Goal: Transaction & Acquisition: Book appointment/travel/reservation

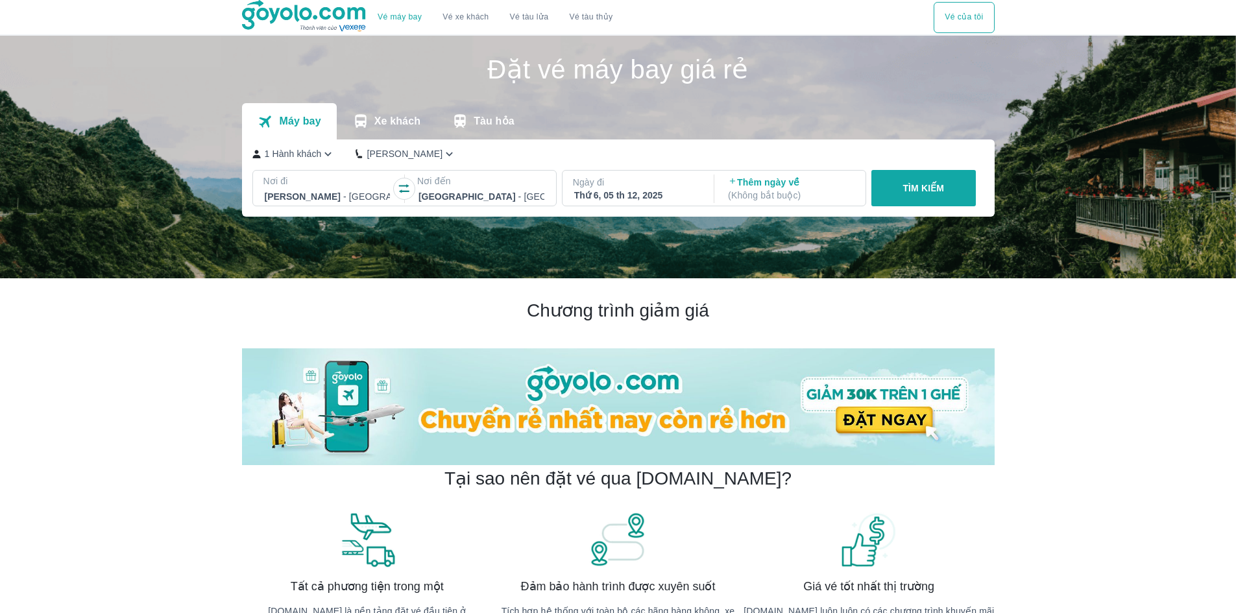
click at [963, 7] on button "Vé của tôi" at bounding box center [963, 17] width 60 height 31
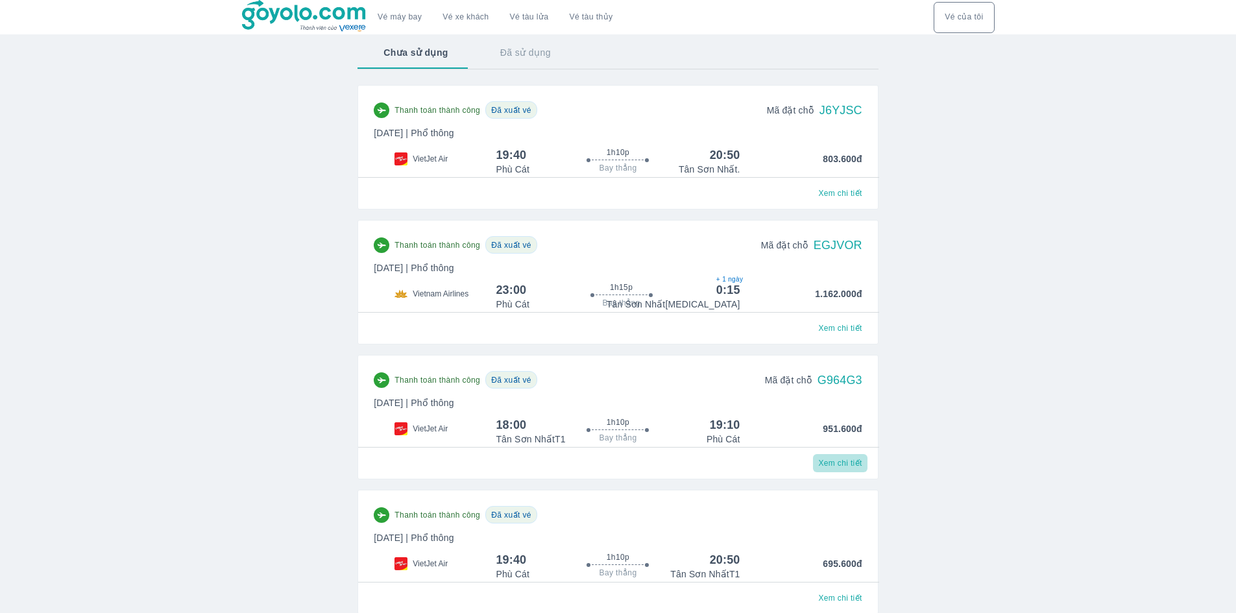
click at [839, 465] on span "Xem chi tiết" at bounding box center [839, 463] width 43 height 10
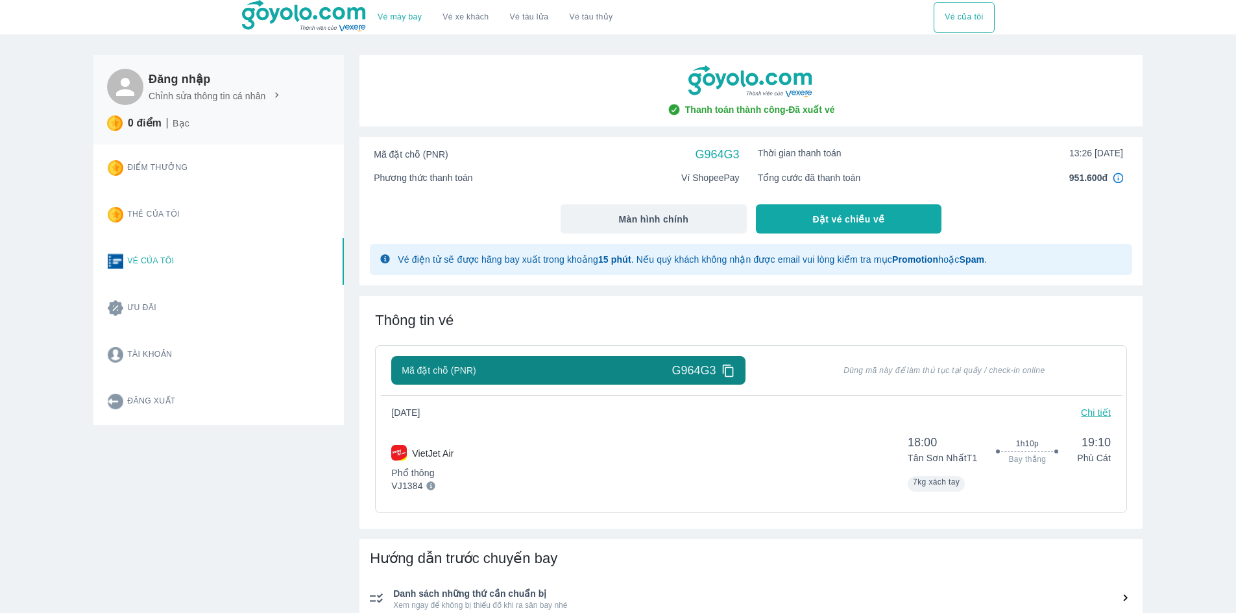
click at [273, 99] on icon at bounding box center [277, 96] width 12 height 12
click at [220, 102] on p "Chỉnh sửa thông tin cá nhân" at bounding box center [207, 96] width 117 height 13
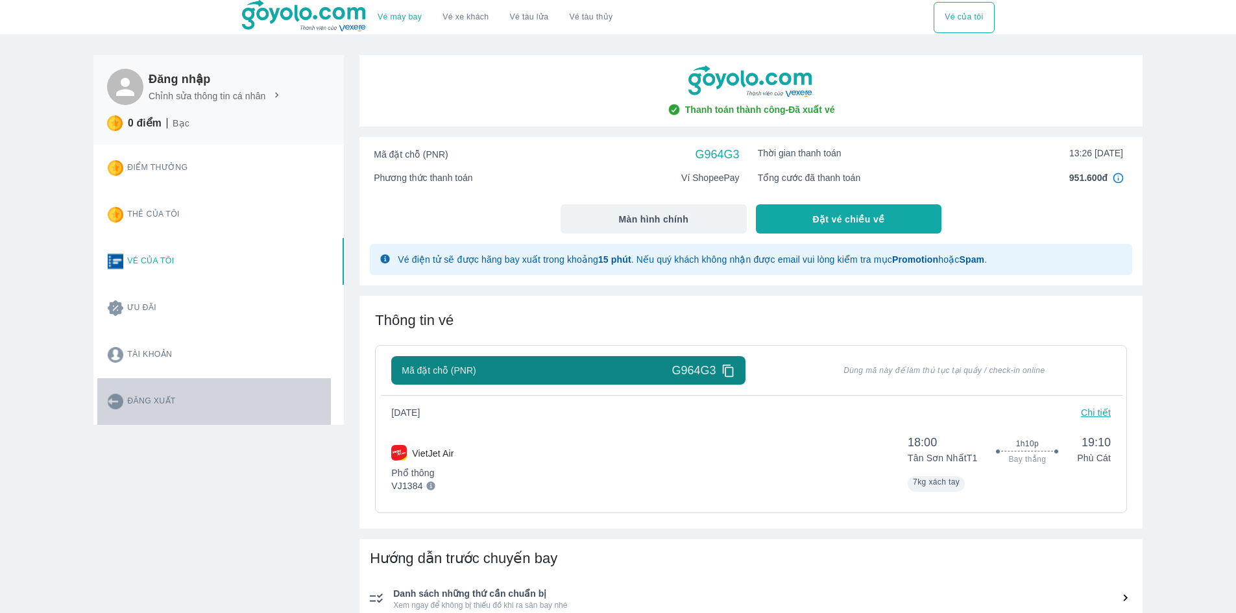
click at [161, 402] on button "Đăng xuất" at bounding box center [214, 401] width 234 height 47
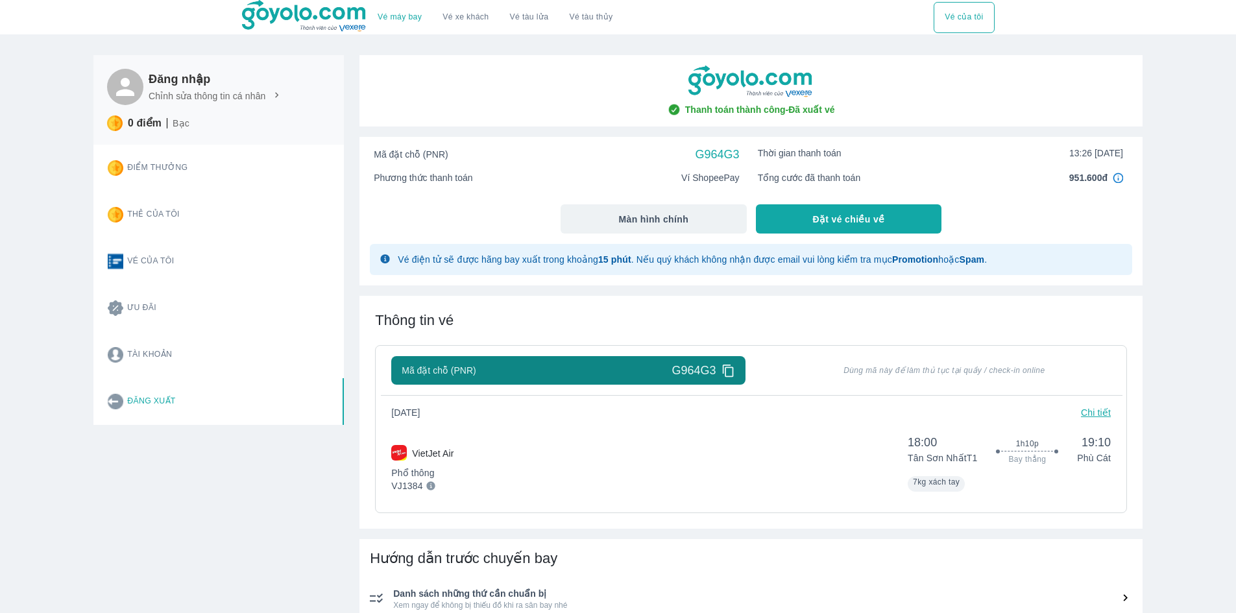
click at [160, 355] on button "Tài khoản" at bounding box center [214, 354] width 234 height 47
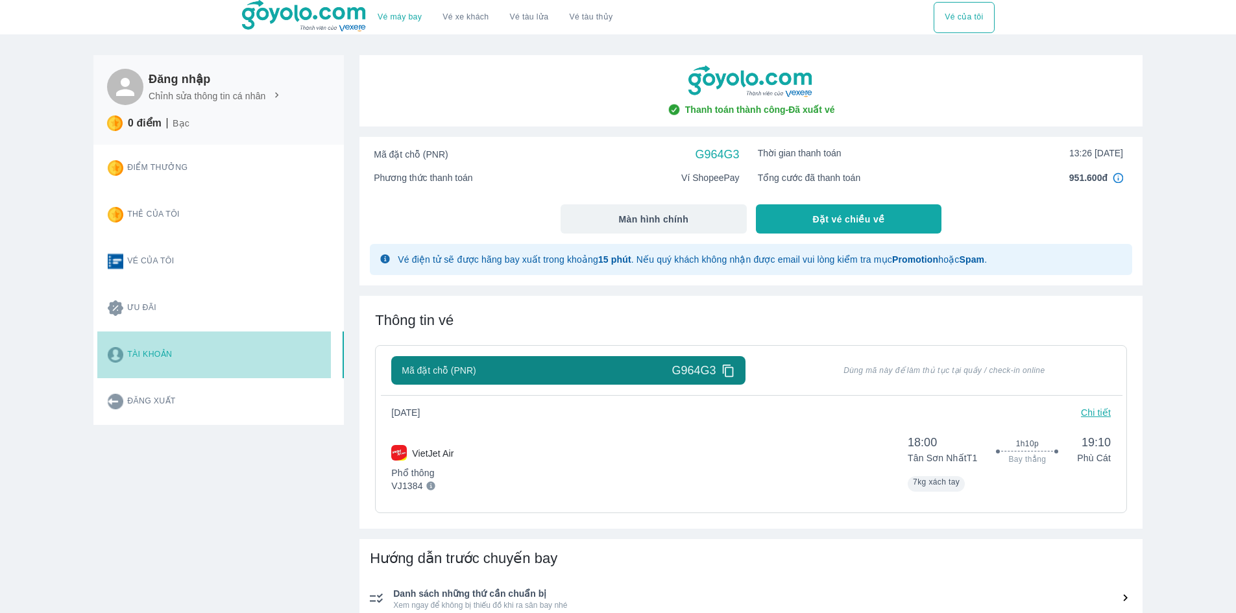
click at [160, 355] on button "Tài khoản" at bounding box center [214, 354] width 234 height 47
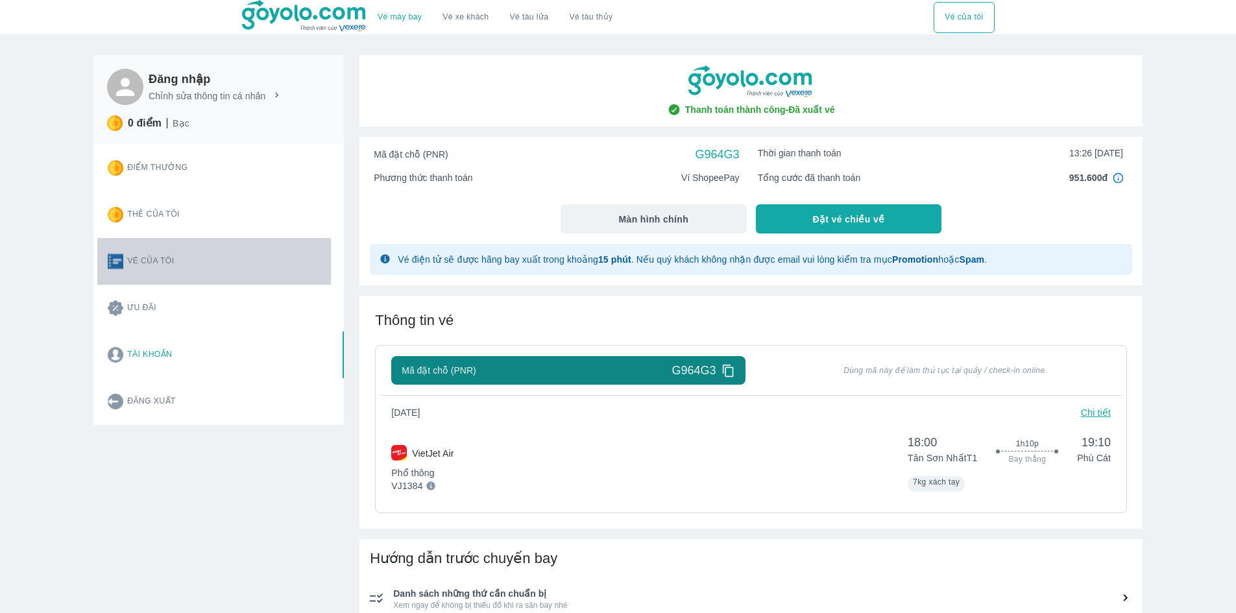
click at [168, 265] on button "Vé của tôi" at bounding box center [214, 261] width 234 height 47
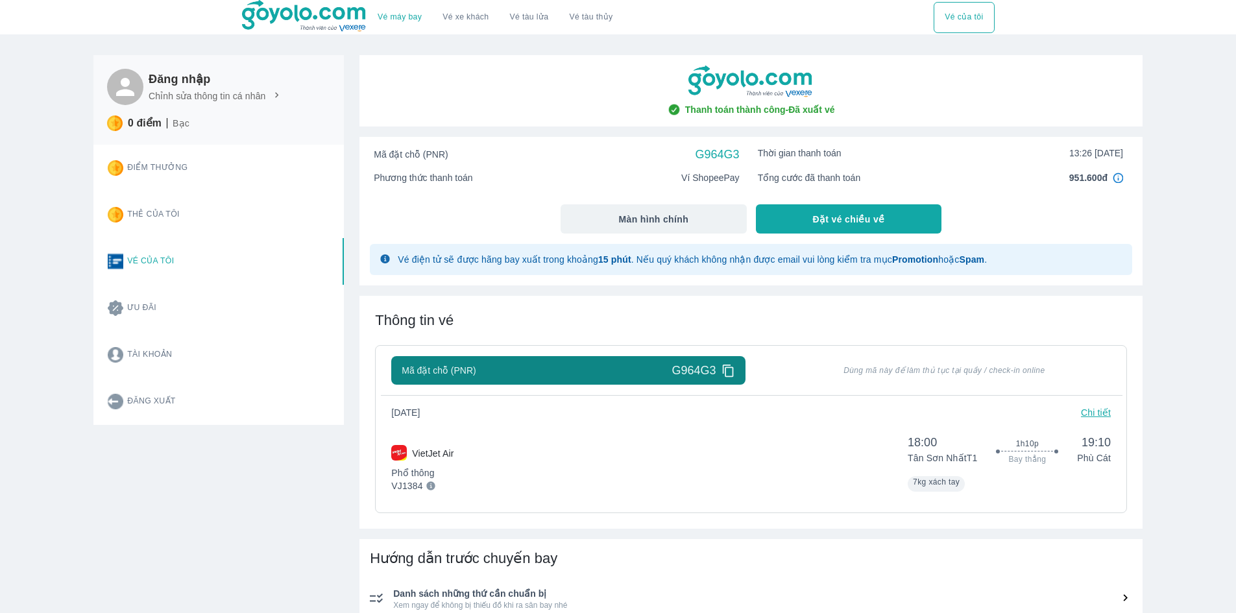
click at [136, 94] on icon at bounding box center [125, 86] width 27 height 27
click at [272, 95] on icon at bounding box center [277, 96] width 12 height 12
click at [250, 95] on p "Chỉnh sửa thông tin cá nhân" at bounding box center [207, 96] width 117 height 13
click at [1206, 300] on div "Vé máy bay Vé xe khách Vé tàu lửa Vé tàu thủy Vé của tôi Đăng nhập Chỉnh sửa th…" at bounding box center [618, 569] width 1236 height 1139
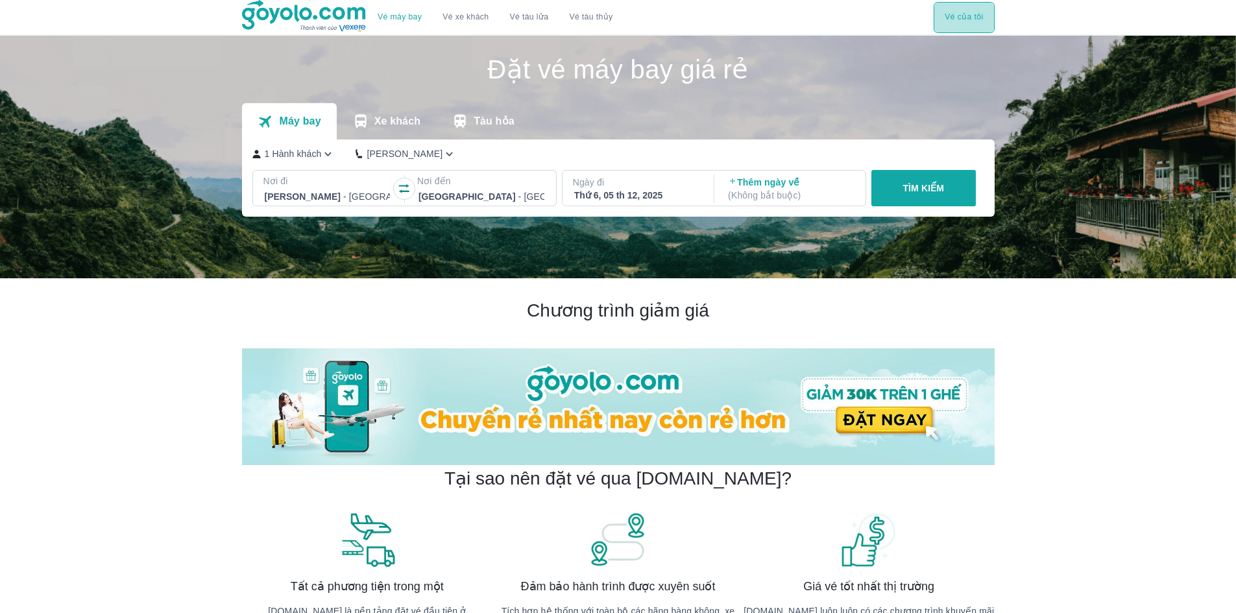
click at [948, 19] on button "Vé của tôi" at bounding box center [963, 17] width 60 height 31
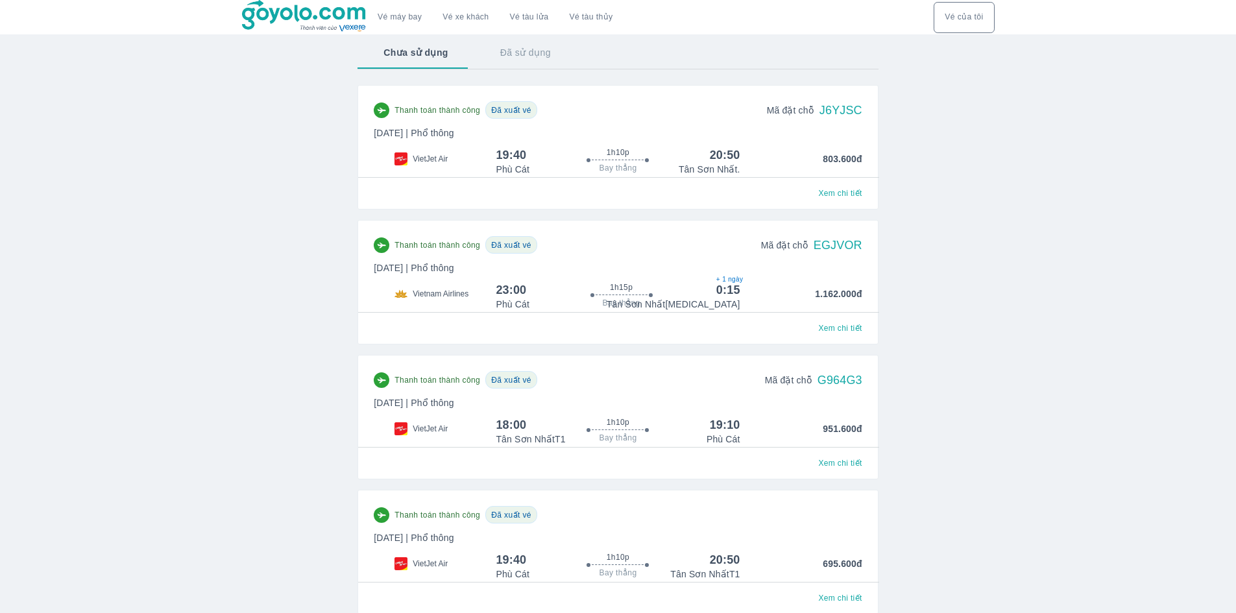
click at [844, 466] on span "Xem chi tiết" at bounding box center [839, 463] width 43 height 10
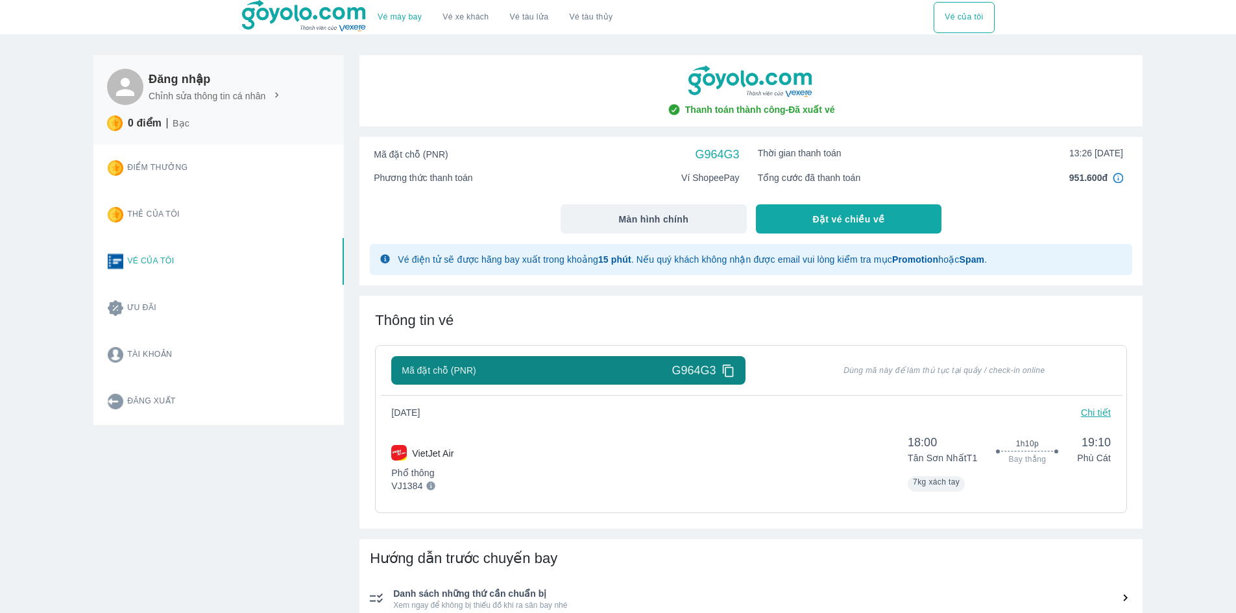
click at [176, 357] on button "Tài khoản" at bounding box center [214, 354] width 234 height 47
click at [176, 356] on button "Tài khoản" at bounding box center [214, 354] width 234 height 47
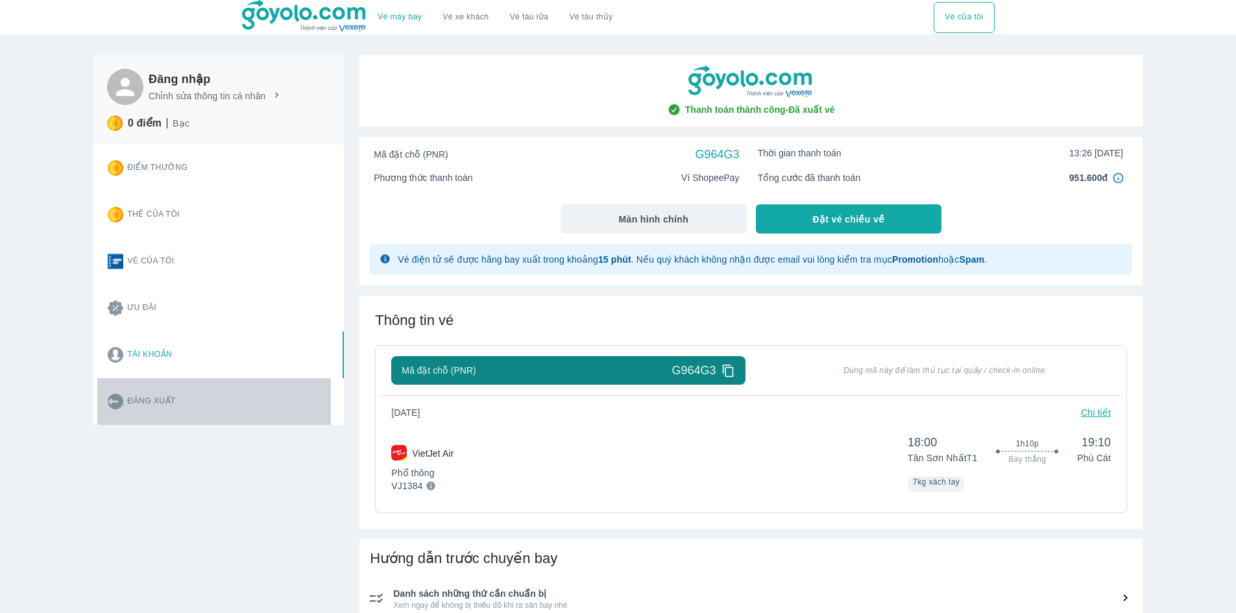
click at [191, 405] on button "Đăng xuất" at bounding box center [214, 401] width 234 height 47
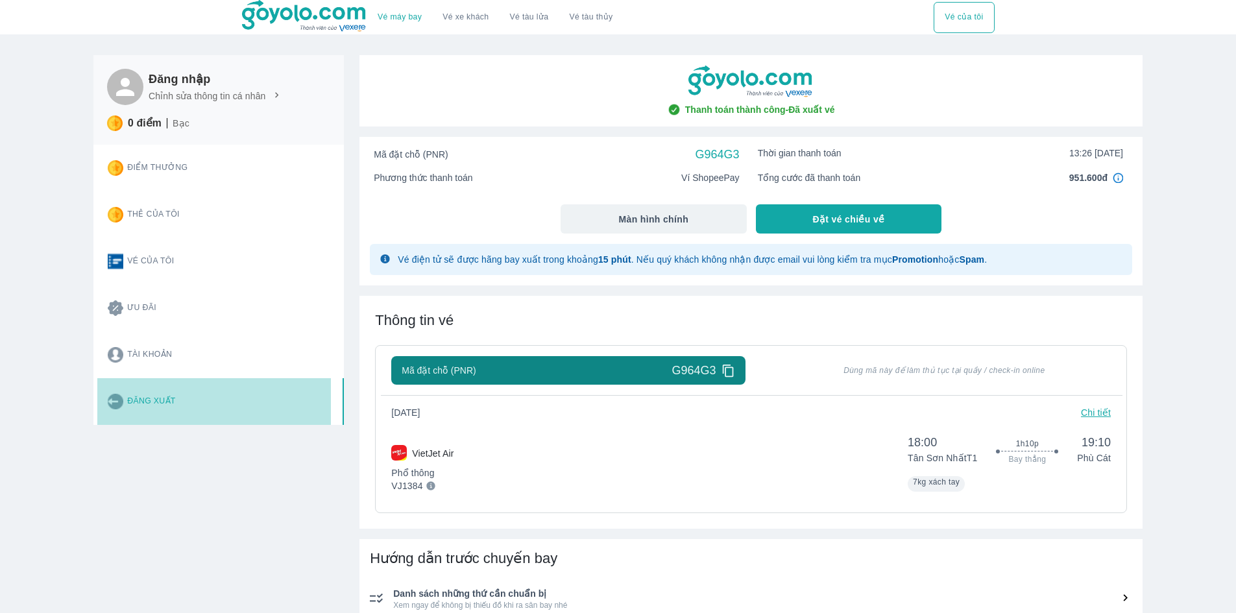
click at [191, 404] on button "Đăng xuất" at bounding box center [214, 401] width 234 height 47
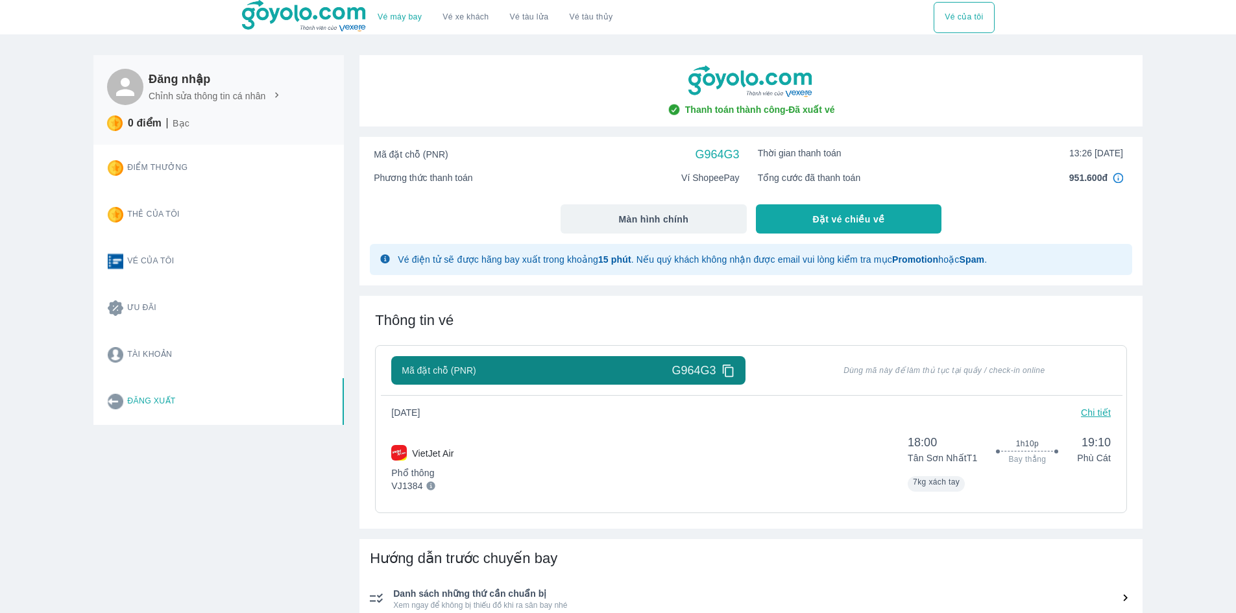
click at [404, 16] on link "Vé máy bay" at bounding box center [400, 17] width 44 height 10
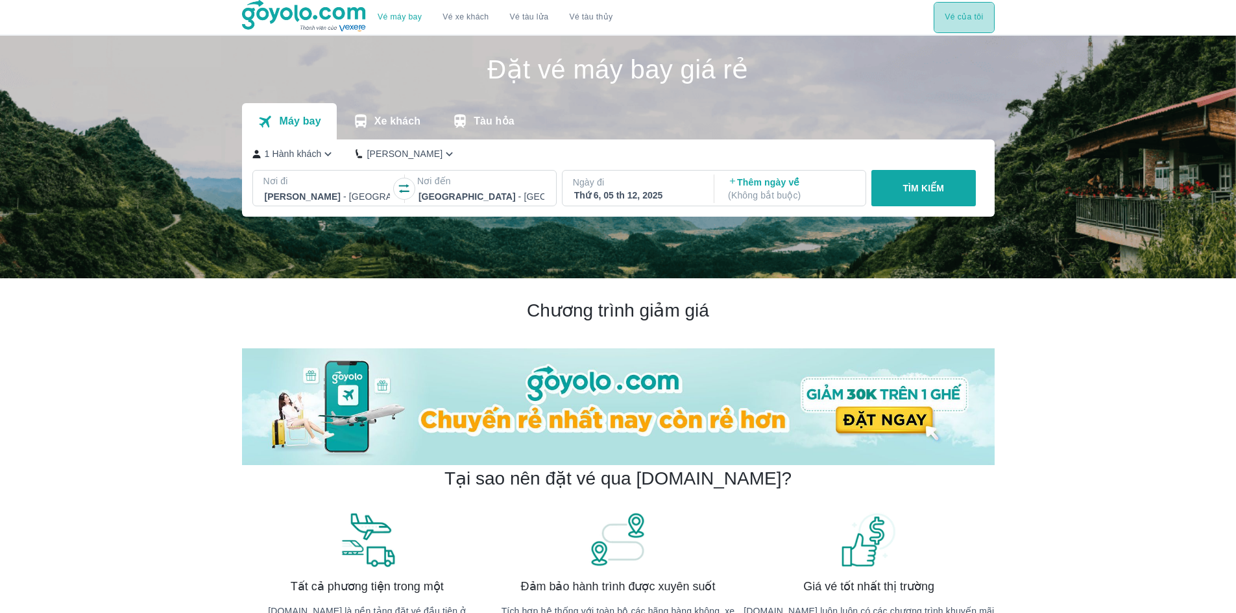
click at [982, 12] on button "Vé của tôi" at bounding box center [963, 17] width 60 height 31
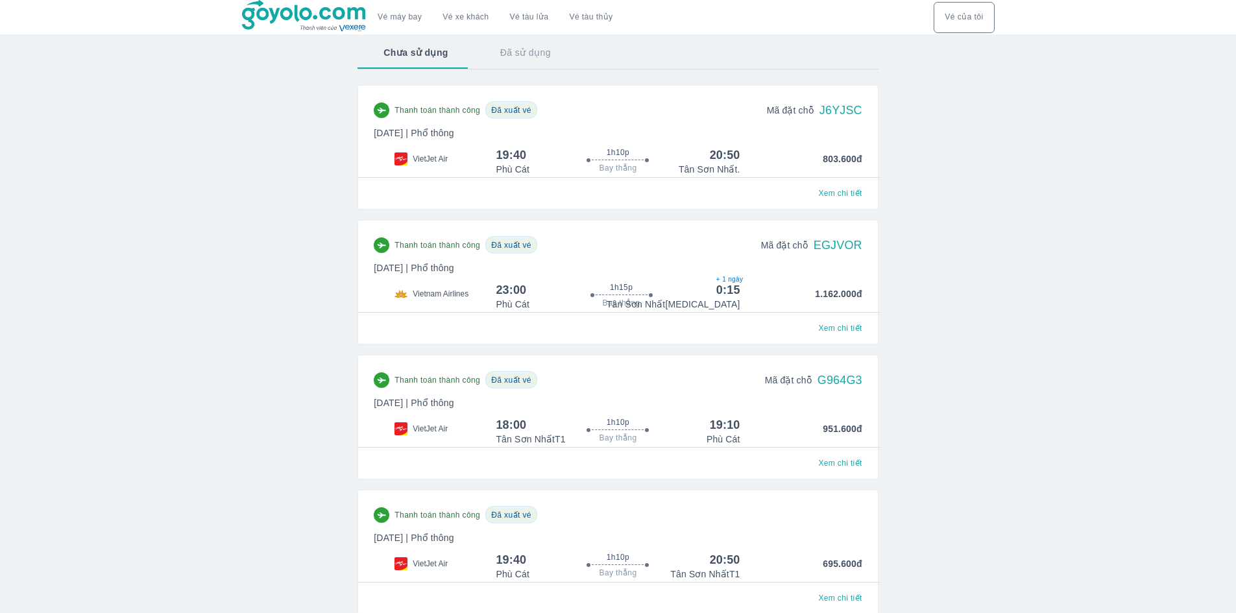
click at [536, 57] on button "Đã sử dụng" at bounding box center [525, 53] width 102 height 34
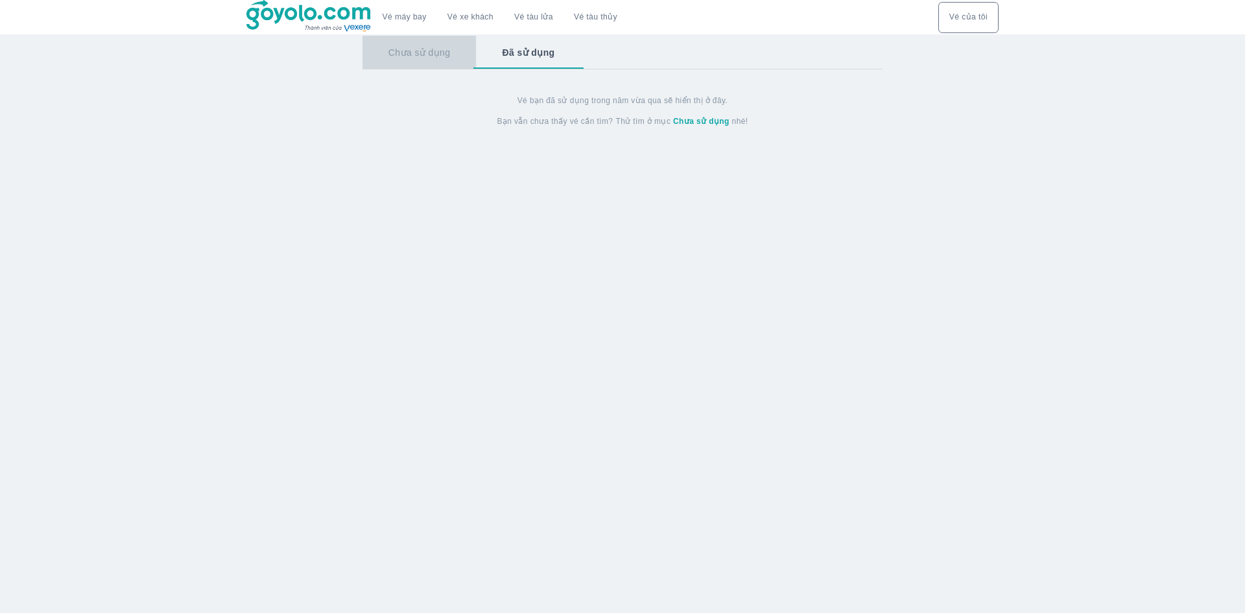
click at [422, 48] on button "Chưa sử dụng" at bounding box center [420, 53] width 114 height 34
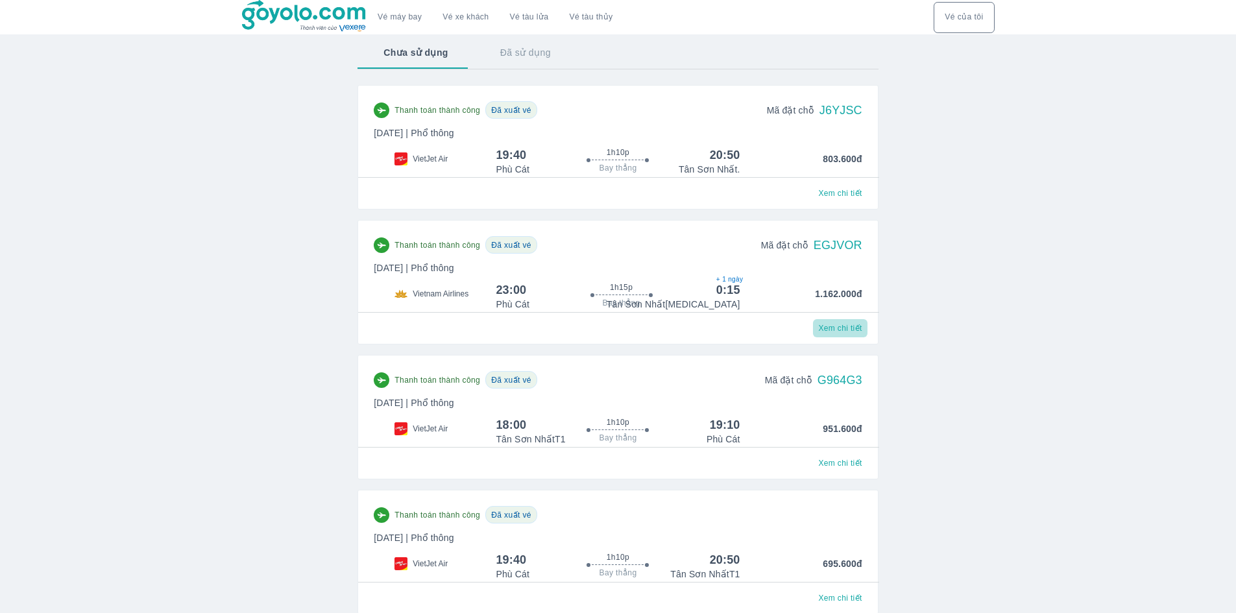
click at [835, 330] on span "Xem chi tiết" at bounding box center [839, 328] width 43 height 10
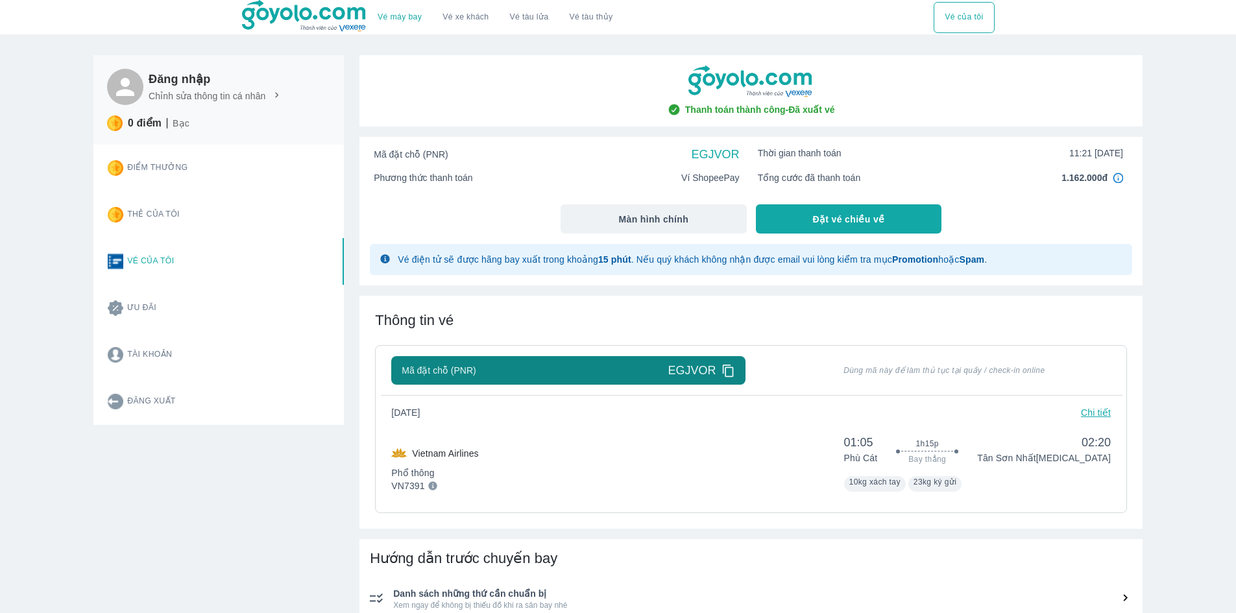
click at [275, 98] on icon at bounding box center [276, 95] width 3 height 6
click at [257, 97] on p "Chỉnh sửa thông tin cá nhân" at bounding box center [207, 96] width 117 height 13
click at [617, 211] on button "Màn hình chính" at bounding box center [653, 218] width 186 height 29
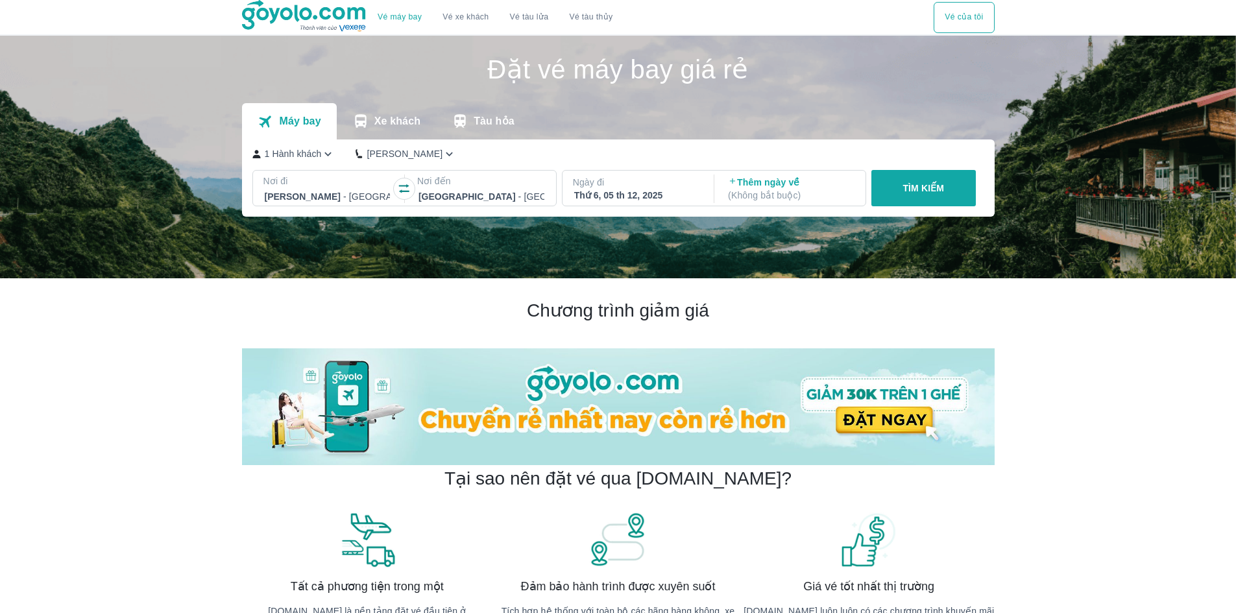
click at [612, 195] on div "Thứ 6, 05 th 12, 2025" at bounding box center [637, 195] width 126 height 13
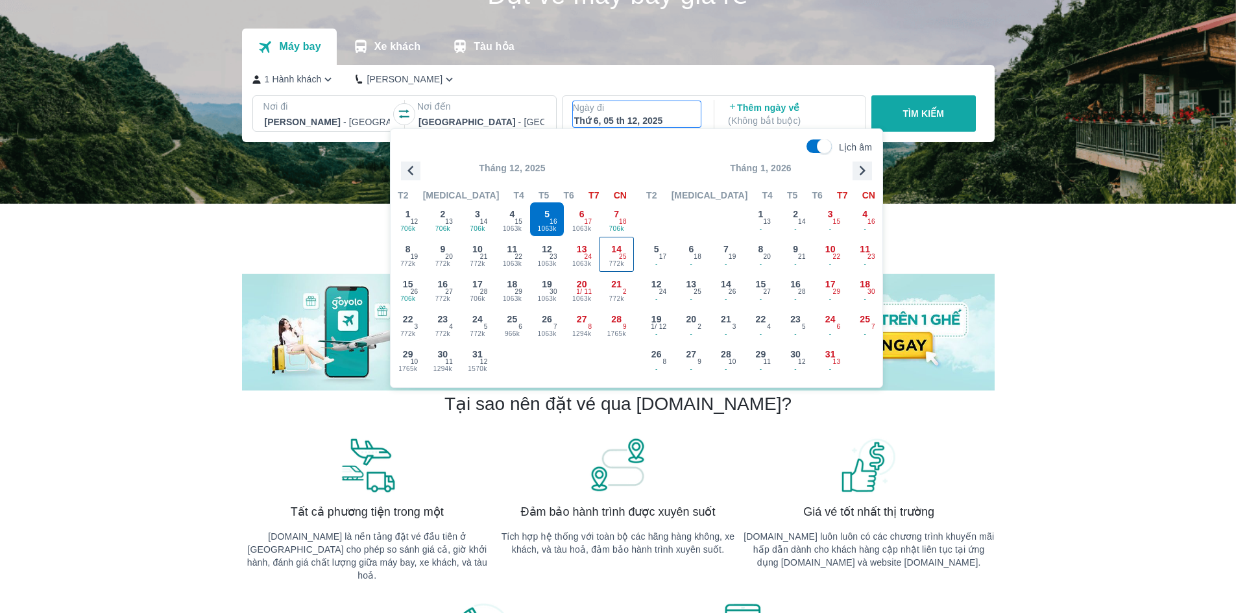
click at [612, 248] on span "14" at bounding box center [616, 249] width 10 height 13
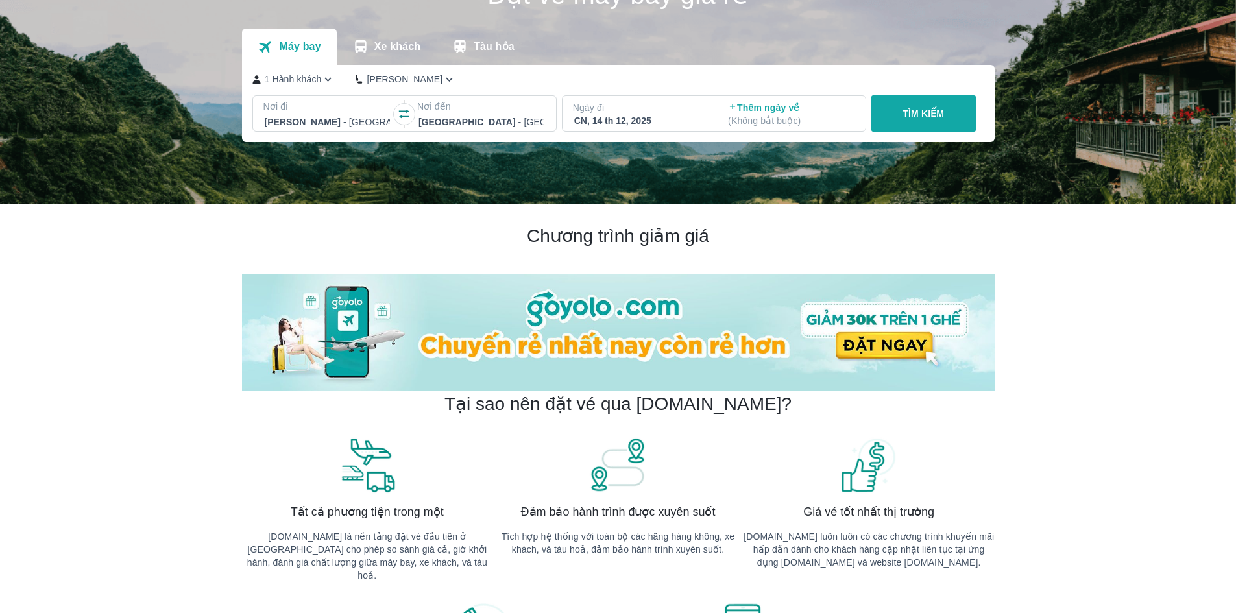
click at [782, 121] on p "( Không bắt buộc )" at bounding box center [791, 120] width 126 height 13
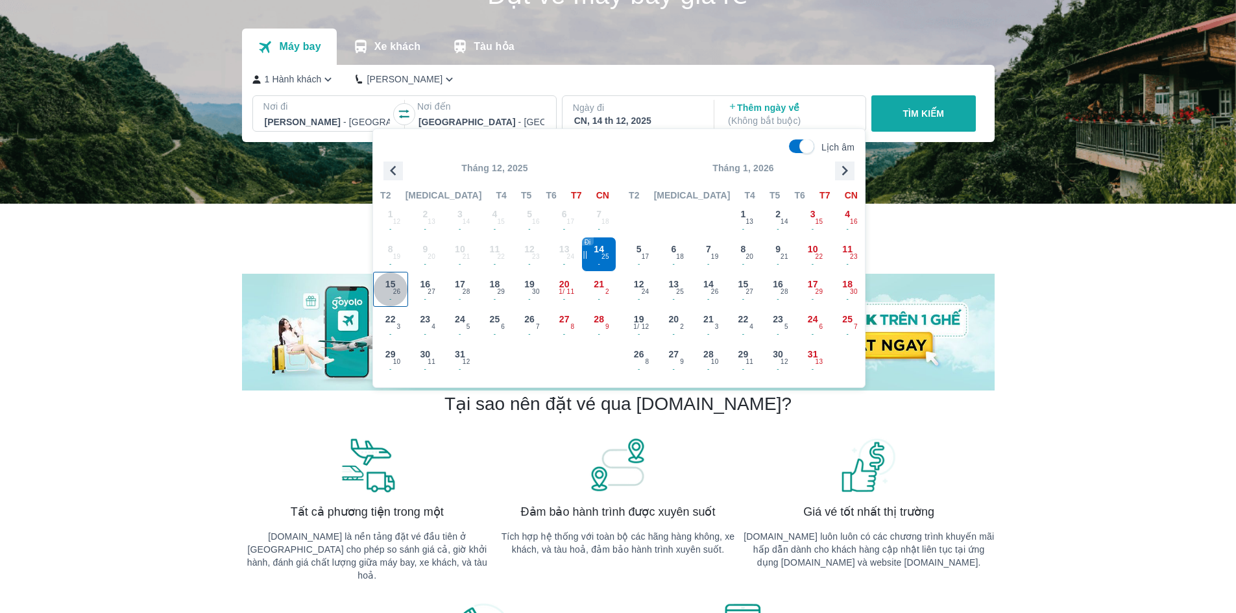
click at [398, 297] on span "-" at bounding box center [391, 299] width 34 height 10
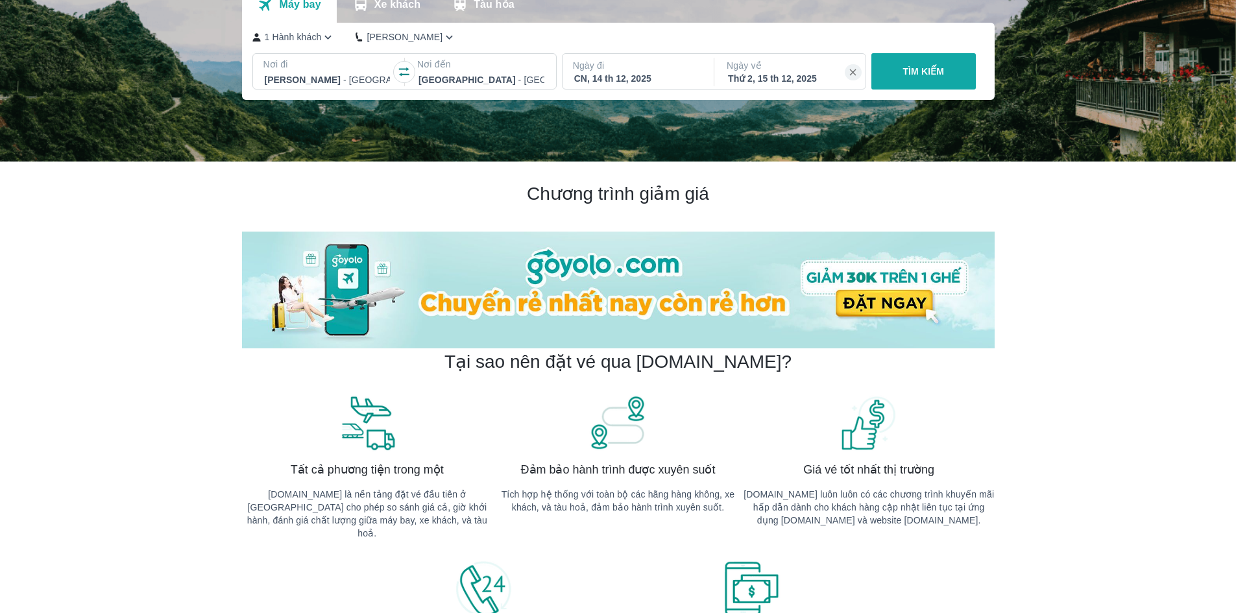
scroll to position [139, 0]
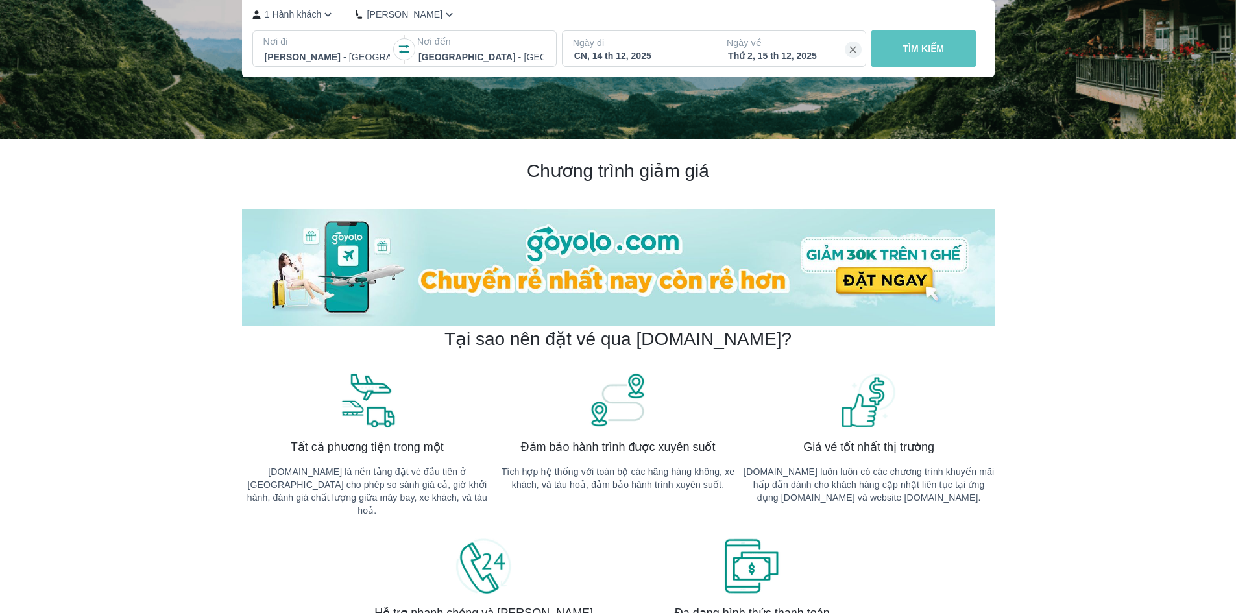
click at [889, 36] on button "TÌM KIẾM" at bounding box center [923, 48] width 104 height 36
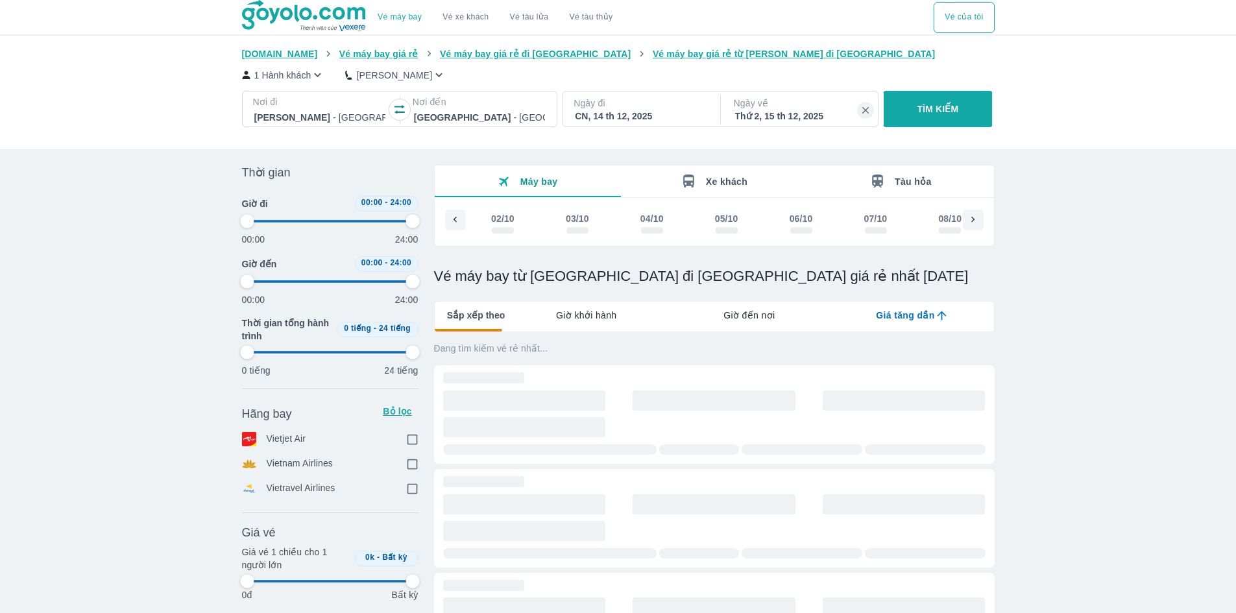
scroll to position [0, 5438]
type input "97.9166666666667"
checkbox input "true"
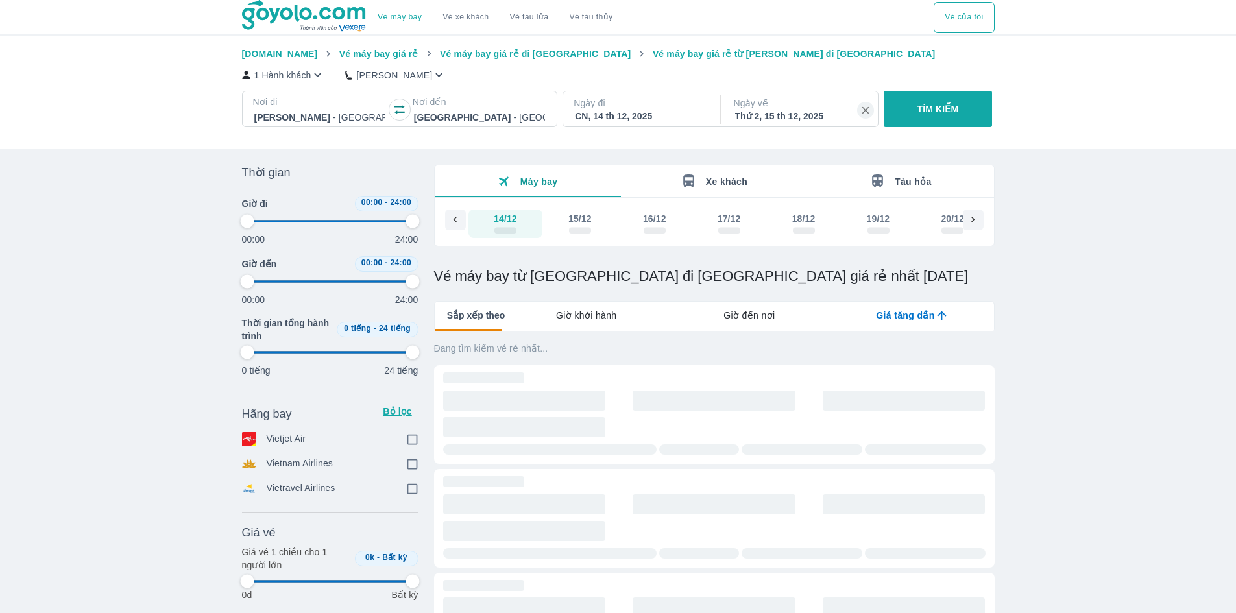
checkbox input "true"
type input "97.9166666666667"
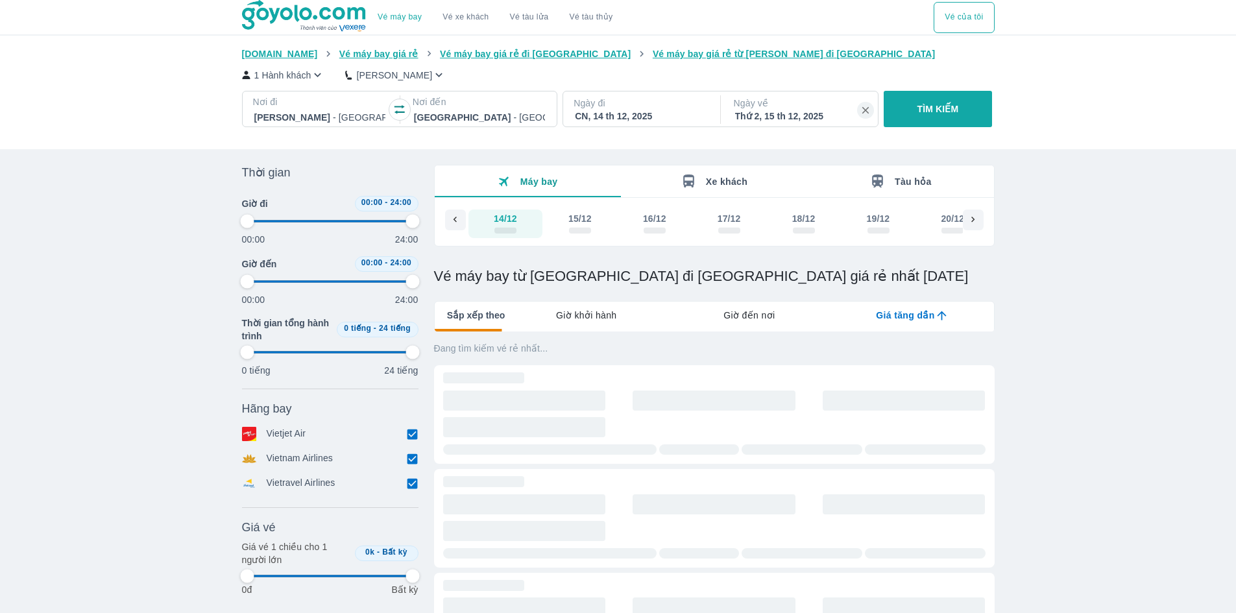
type input "97.9166666666667"
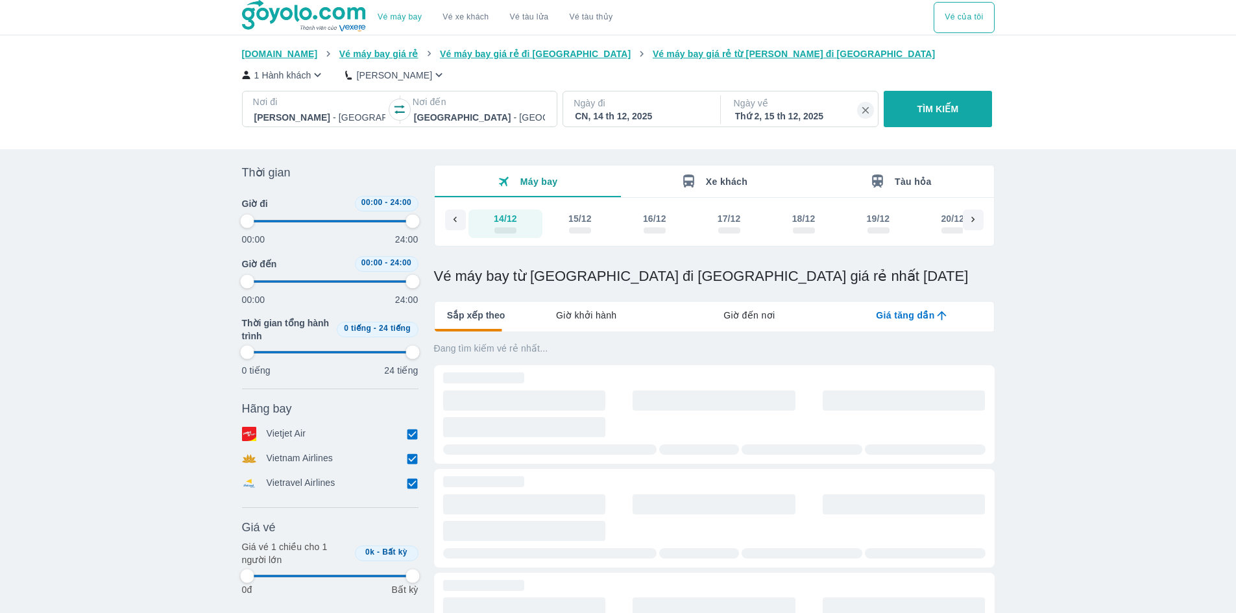
type input "97.9166666666667"
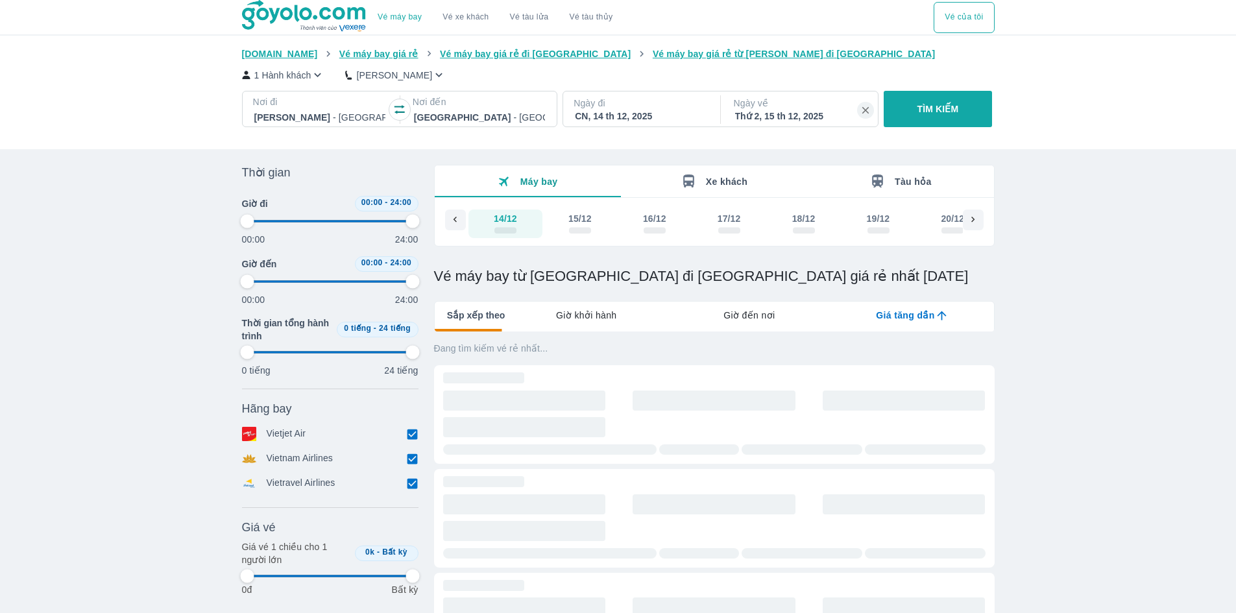
type input "97.9166666666667"
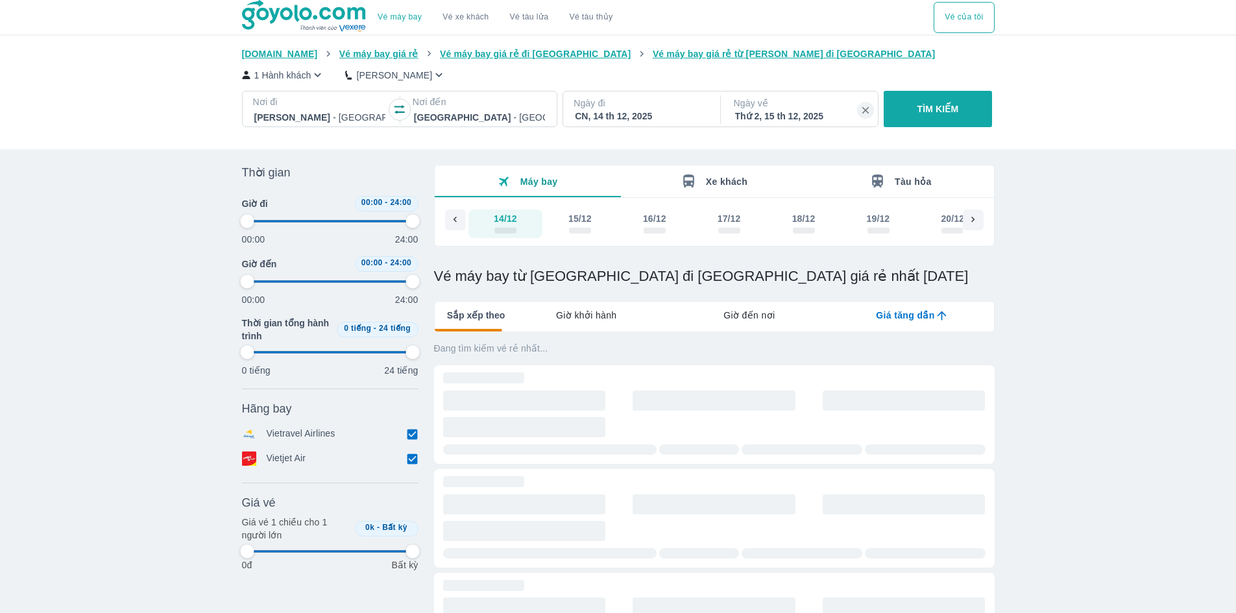
type input "97.9166666666667"
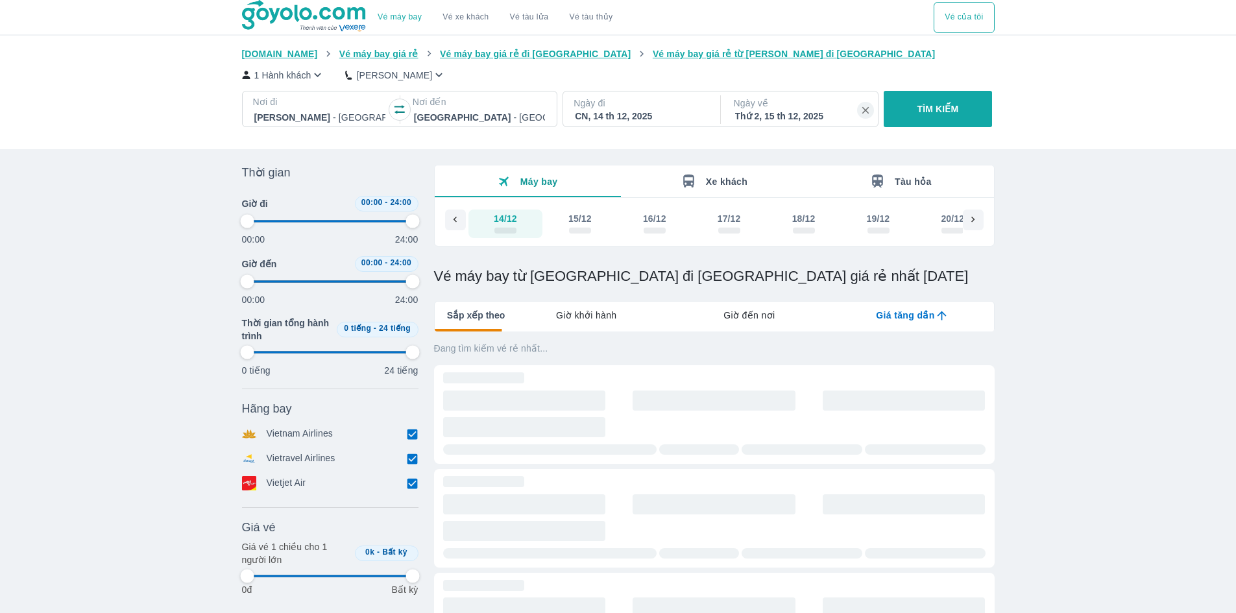
type input "97.9166666666667"
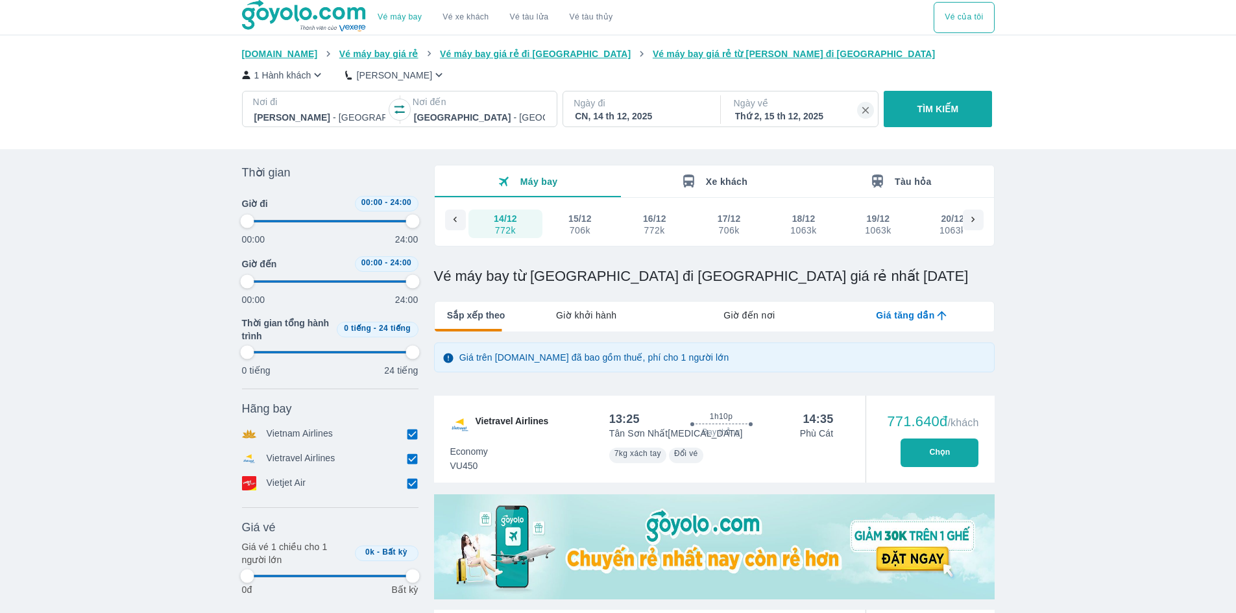
type input "97.9166666666667"
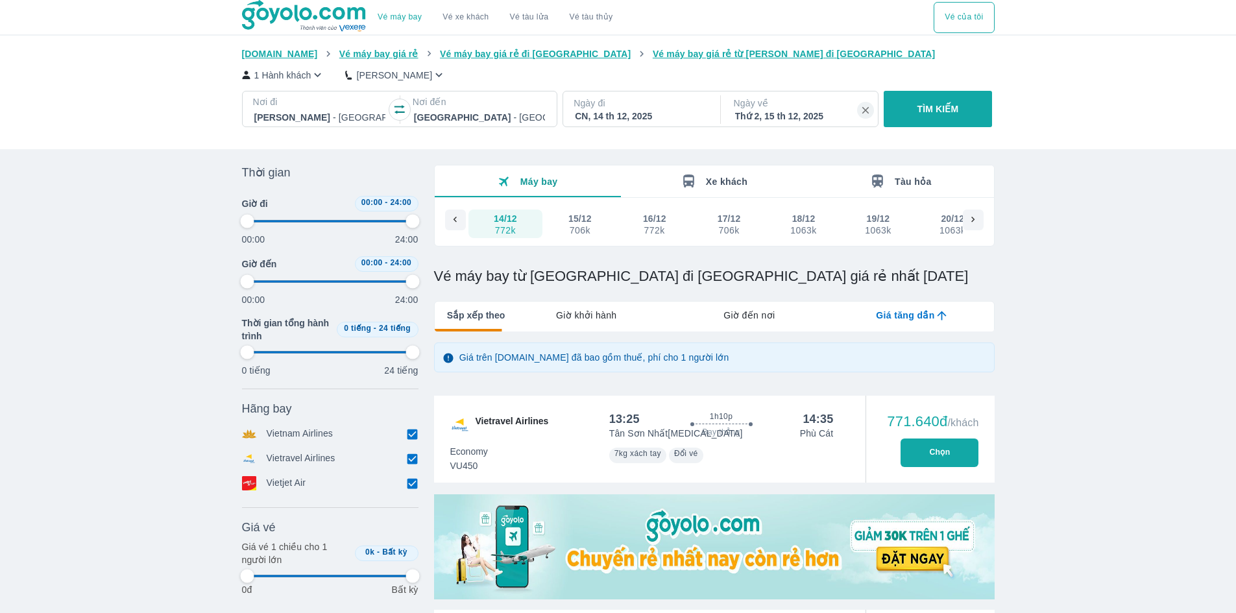
type input "97.9166666666667"
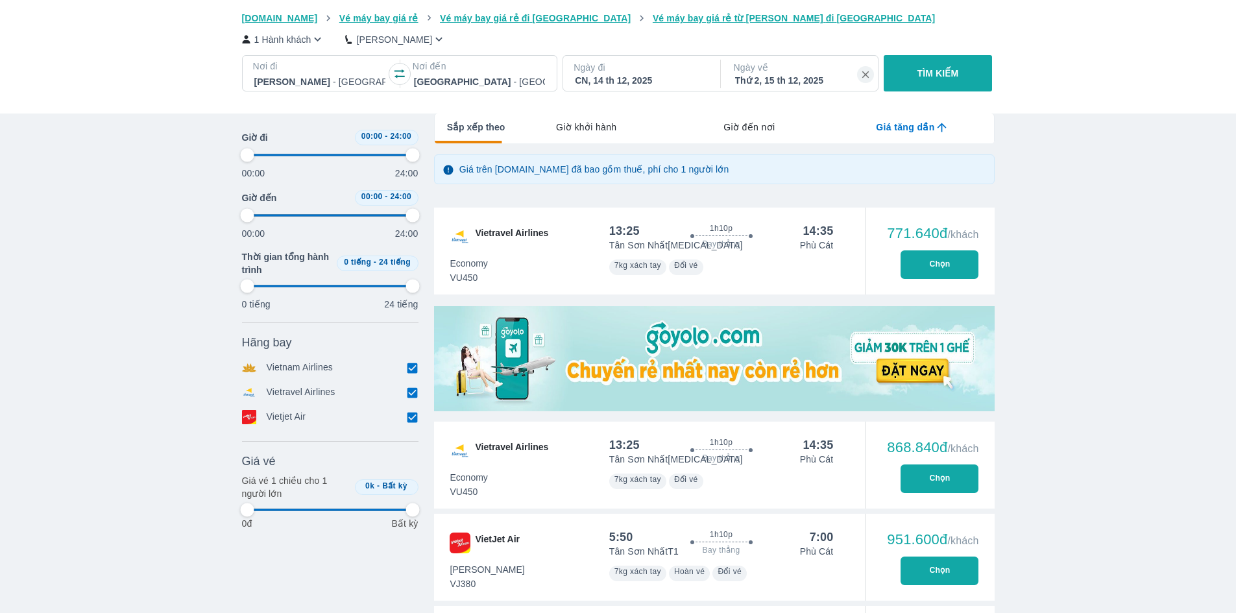
scroll to position [195, 0]
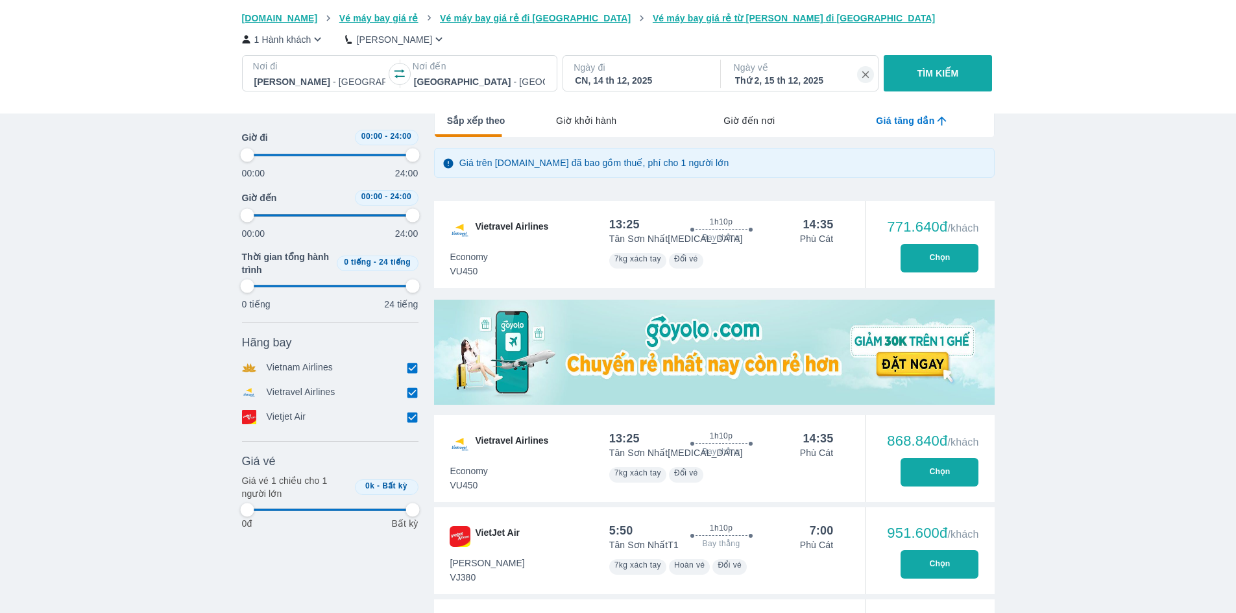
type input "97.9166666666667"
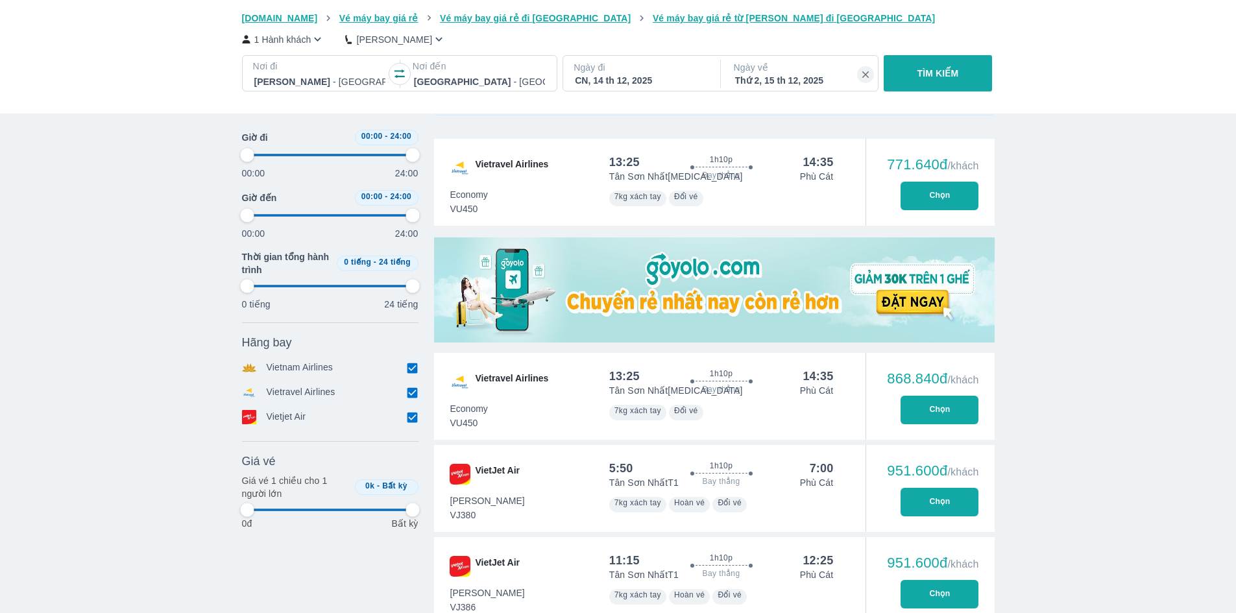
scroll to position [259, 0]
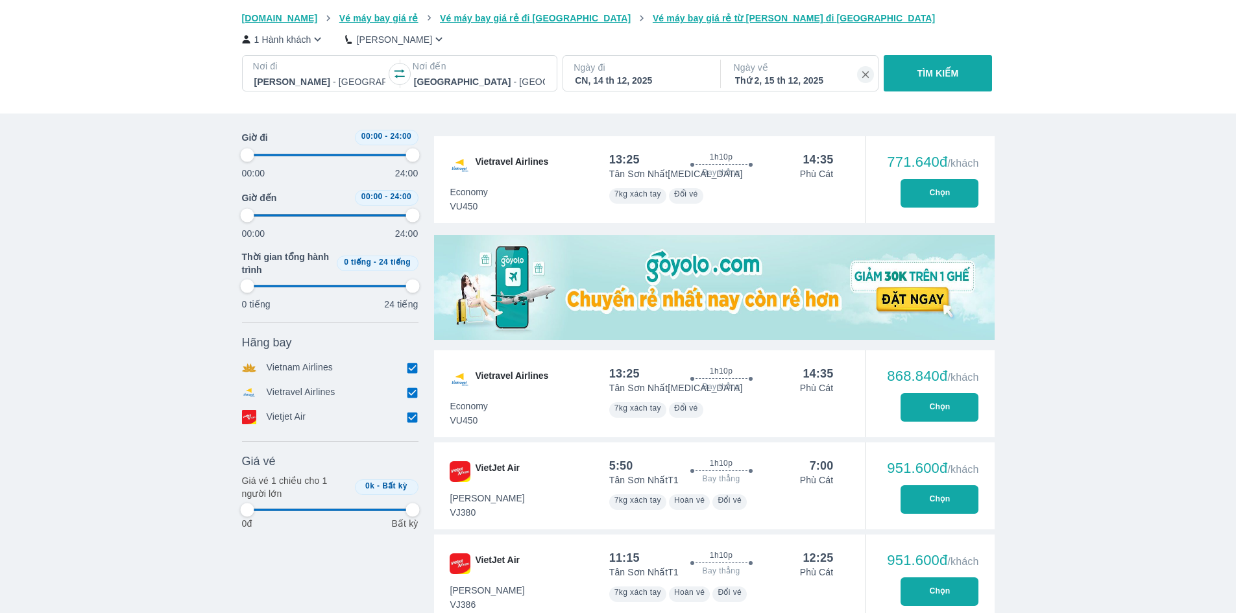
type input "97.9166666666667"
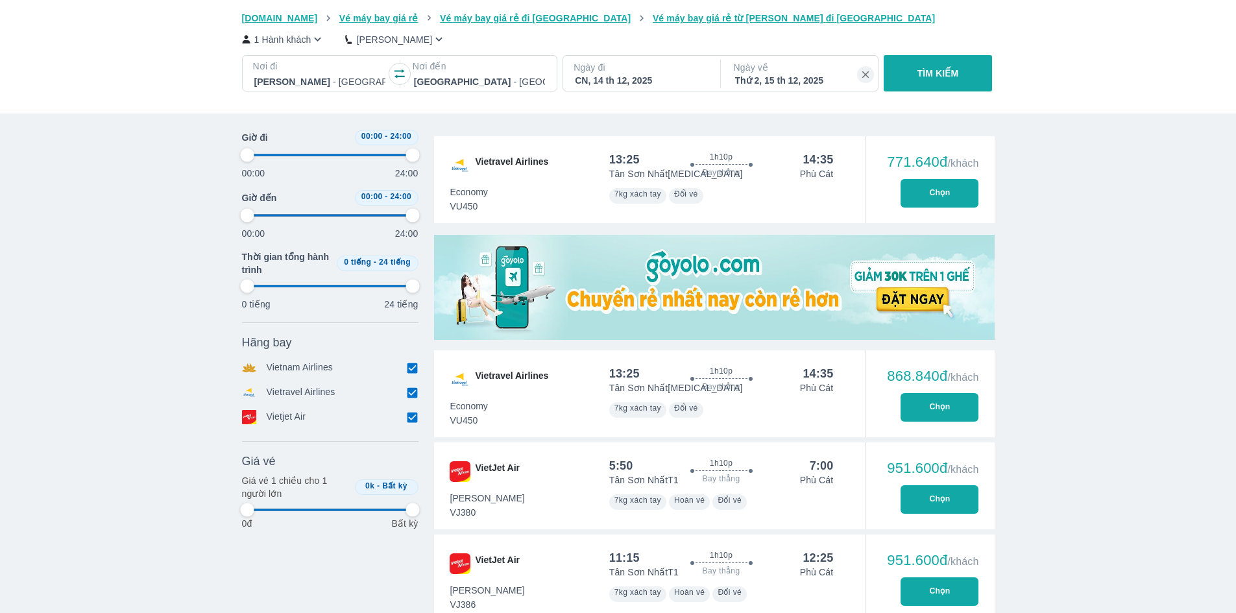
type input "97.9166666666667"
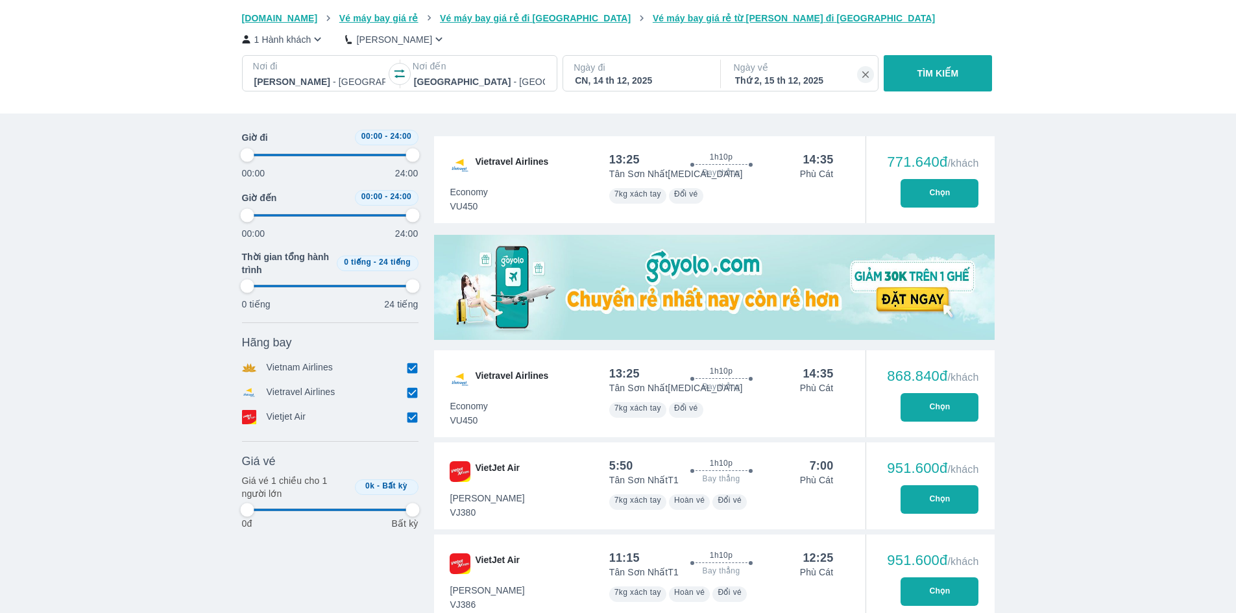
type input "97.9166666666667"
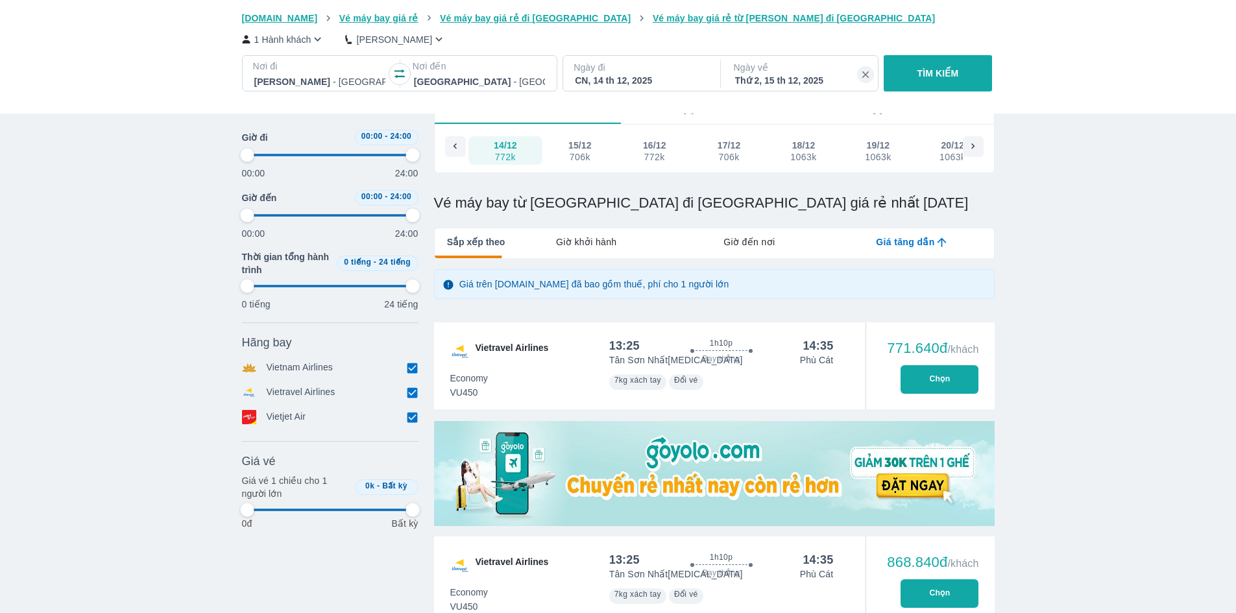
scroll to position [65, 0]
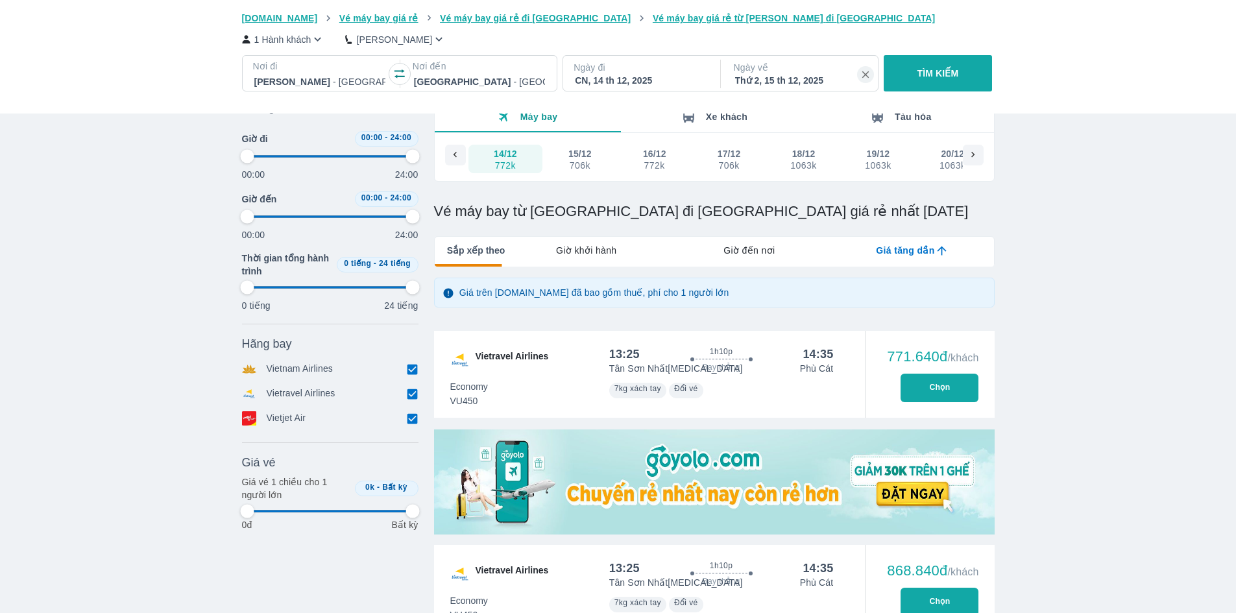
type input "97.9166666666667"
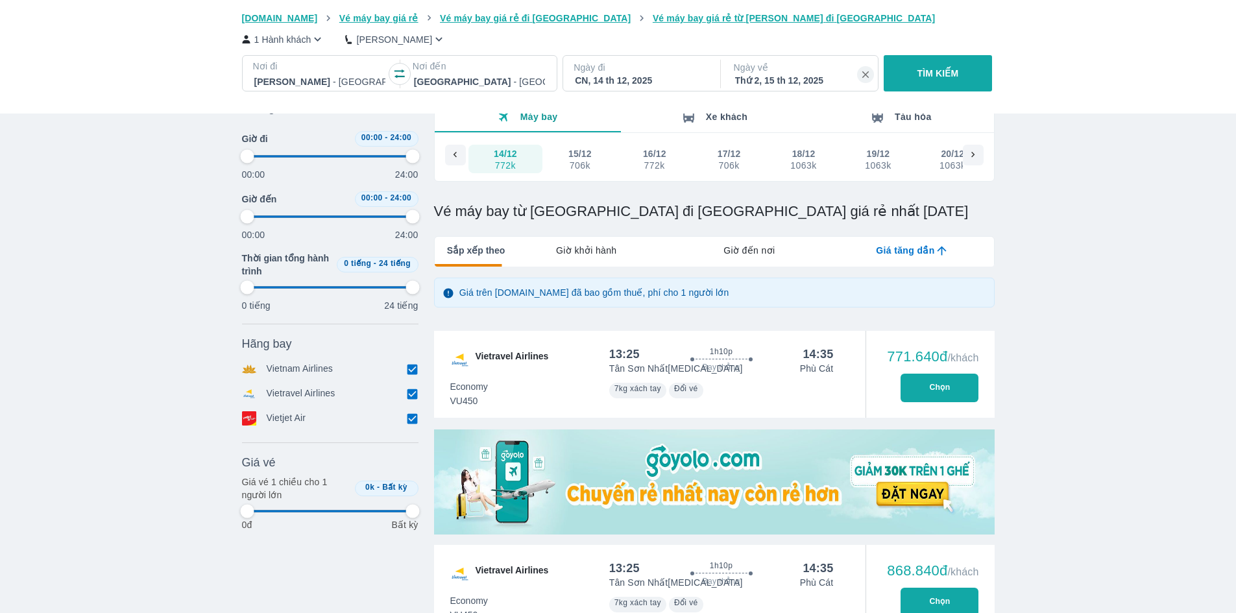
type input "97.9166666666667"
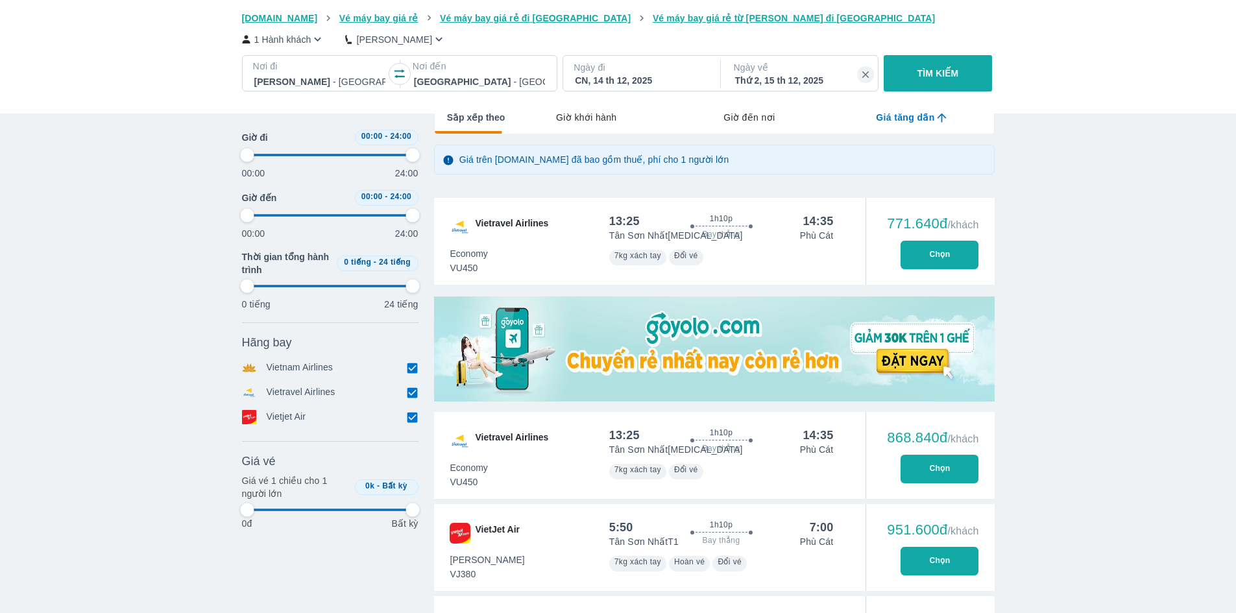
scroll to position [130, 0]
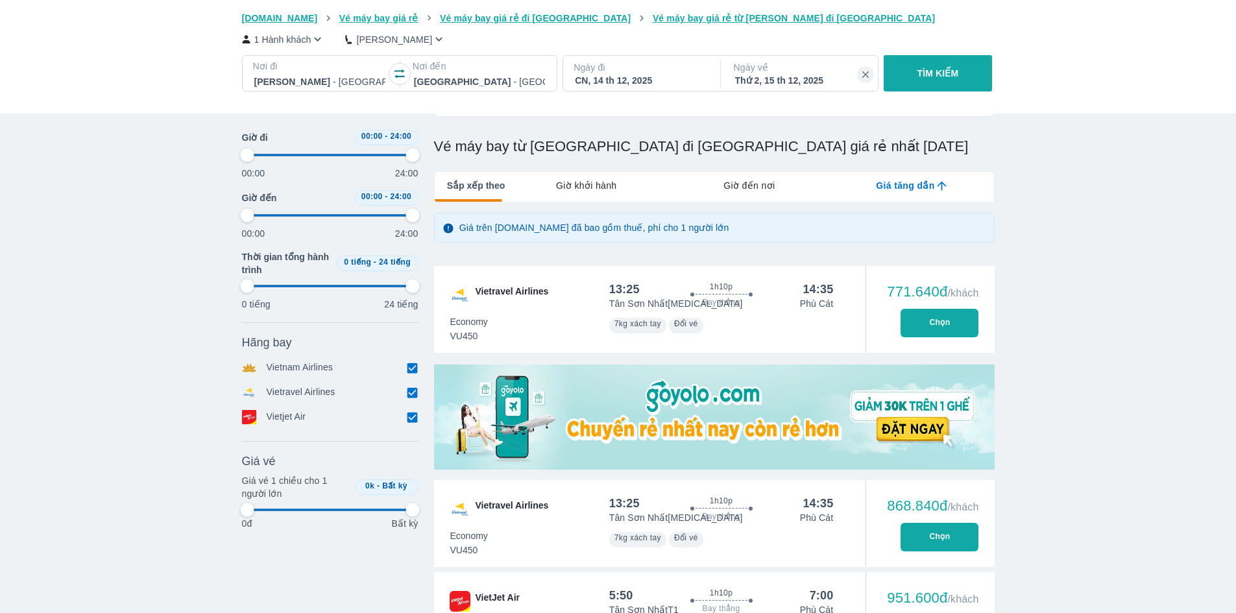
type input "97.9166666666667"
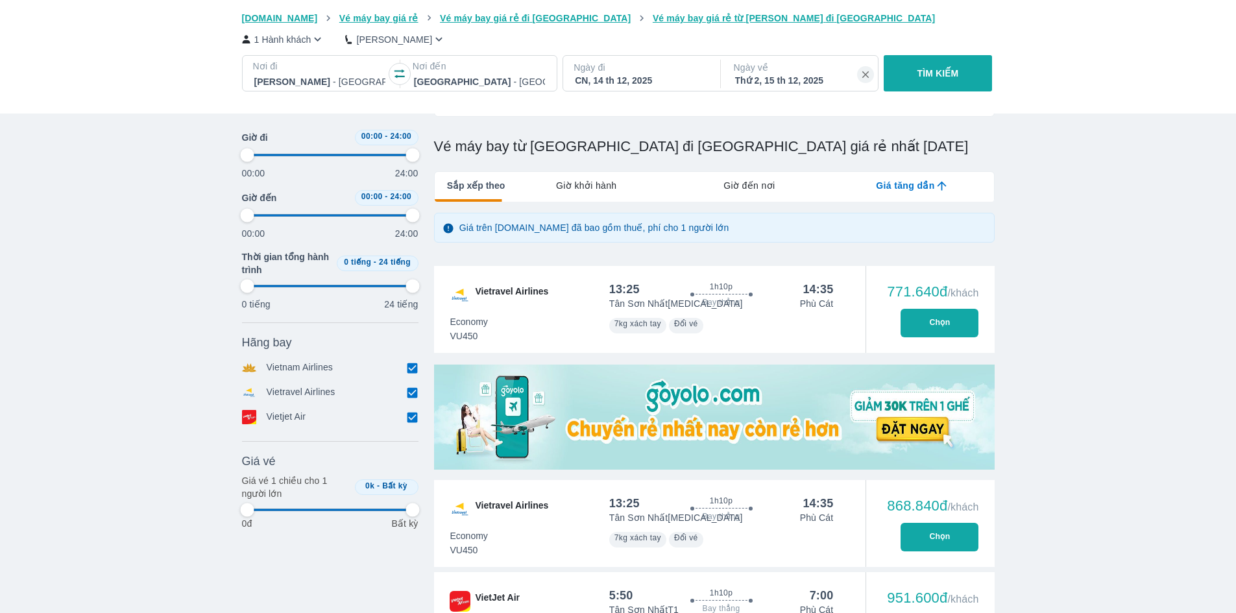
type input "97.9166666666667"
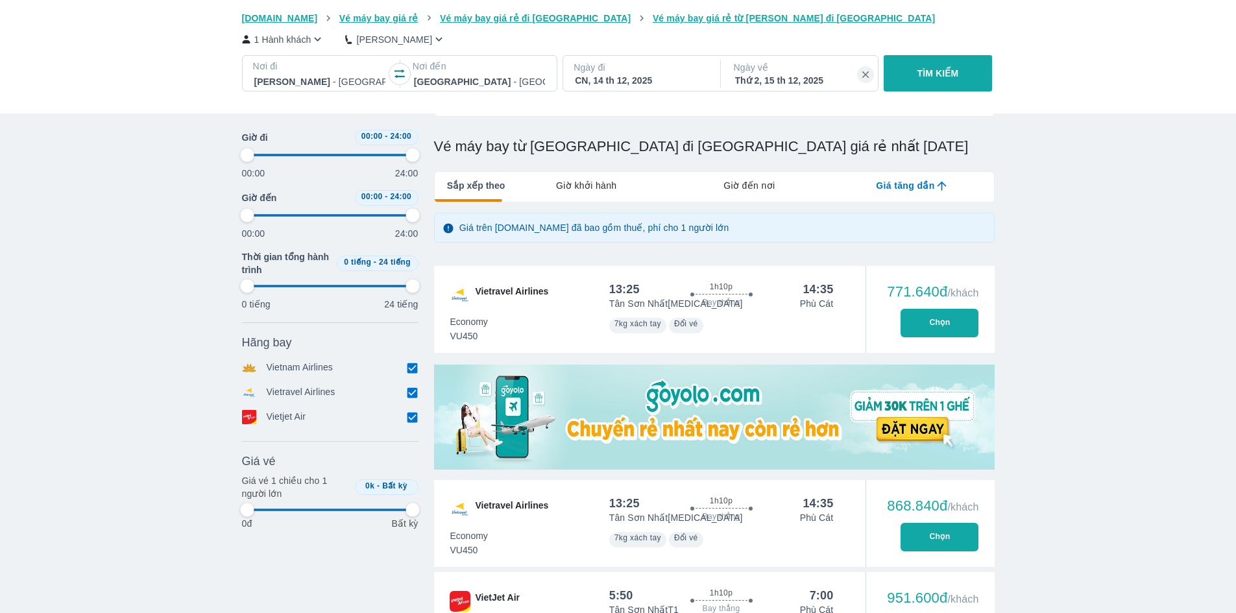
type input "97.9166666666667"
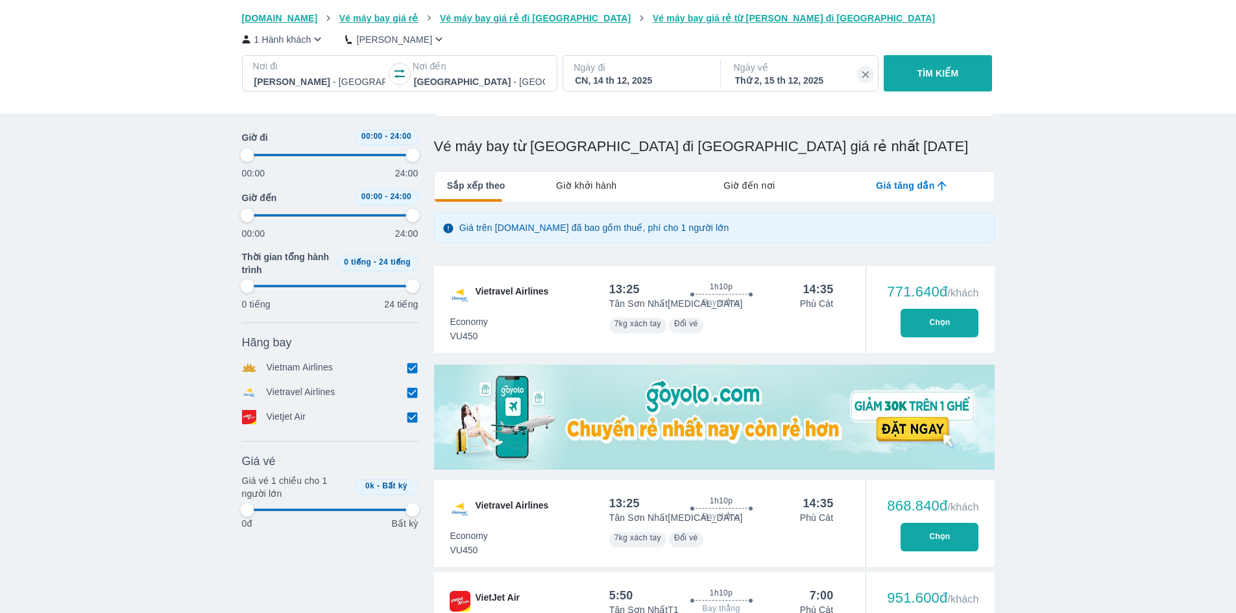
type input "97.9166666666667"
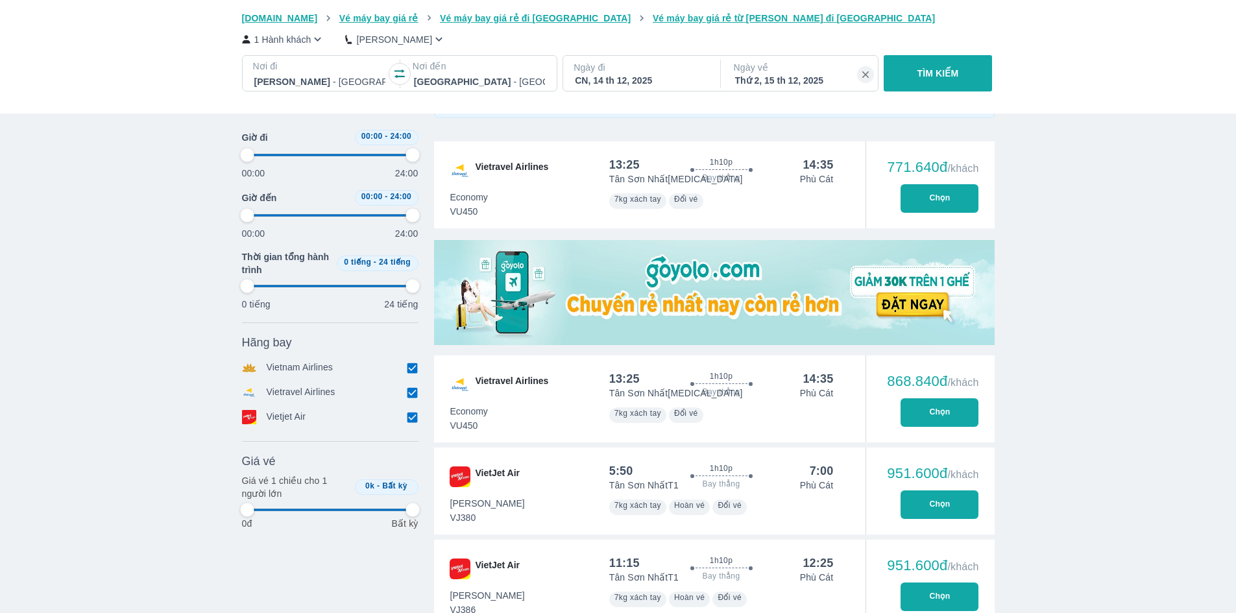
scroll to position [259, 0]
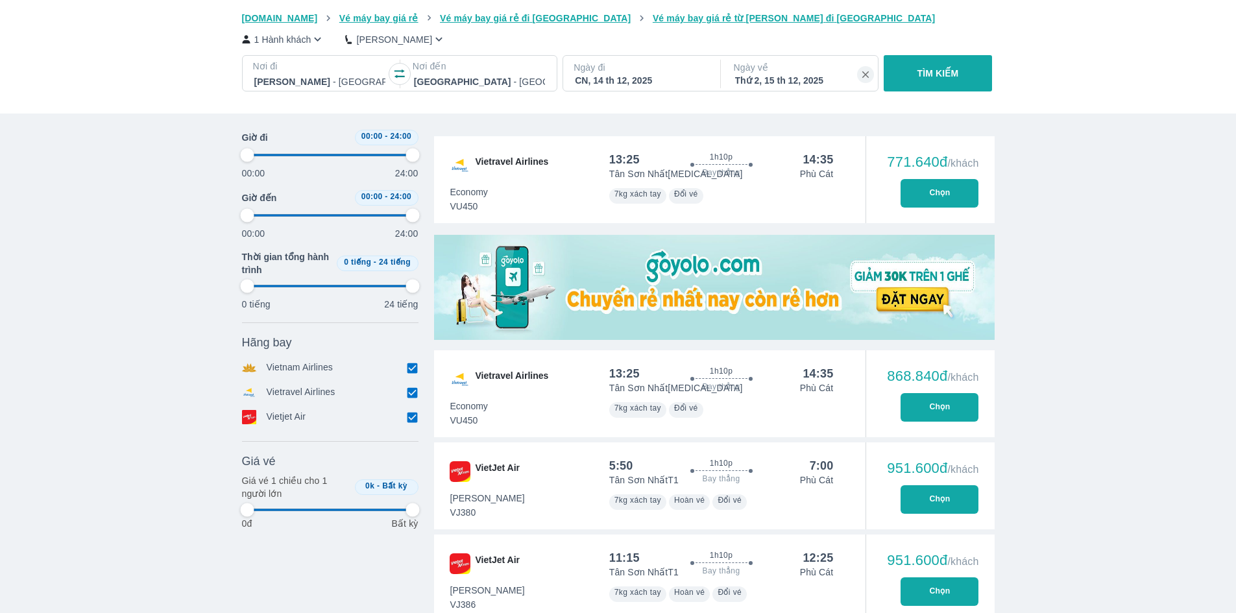
click at [951, 492] on button "Chọn" at bounding box center [939, 499] width 78 height 29
type input "97.9166666666667"
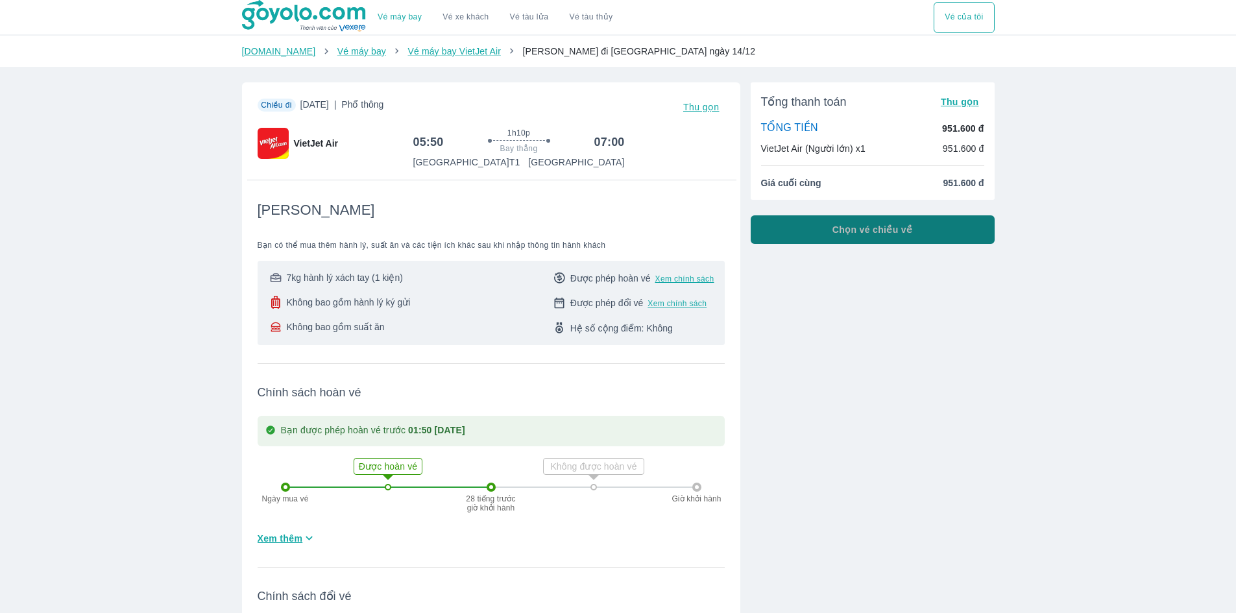
click at [831, 230] on button "Chọn vé chiều về" at bounding box center [872, 229] width 244 height 29
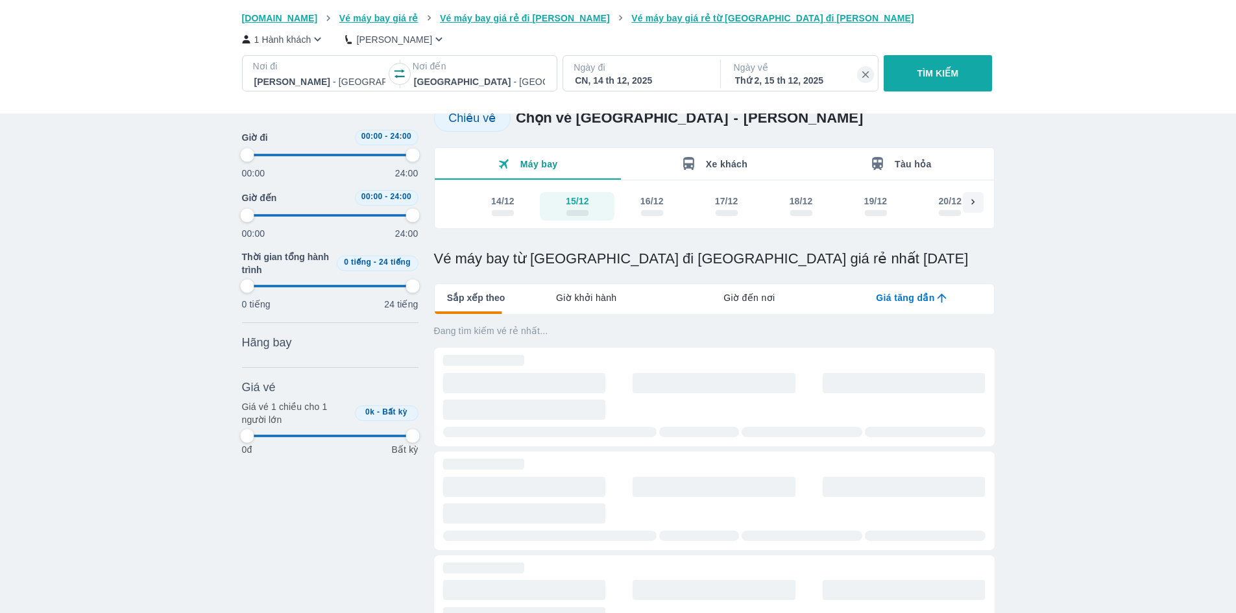
scroll to position [195, 0]
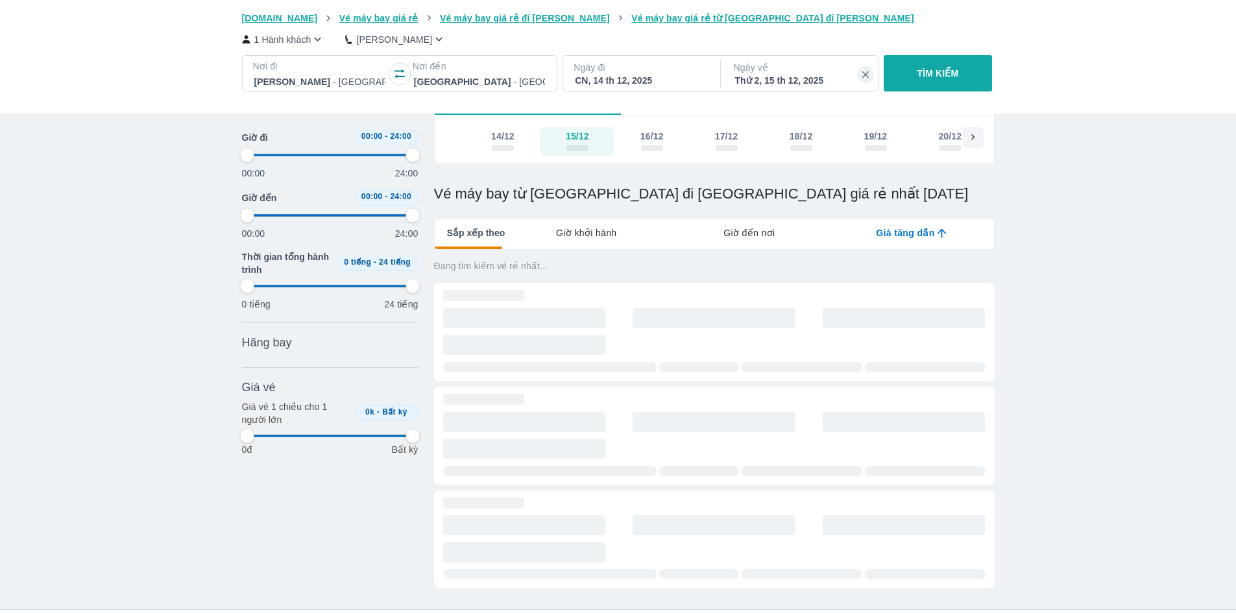
type input "97.9166666666667"
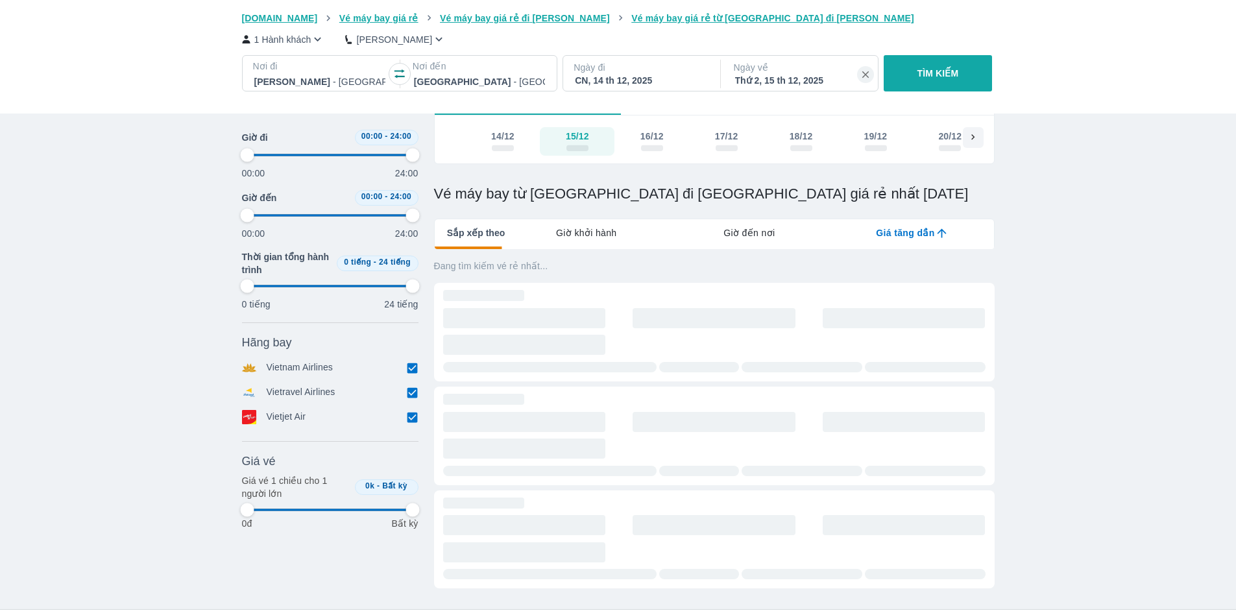
type input "97.9166666666667"
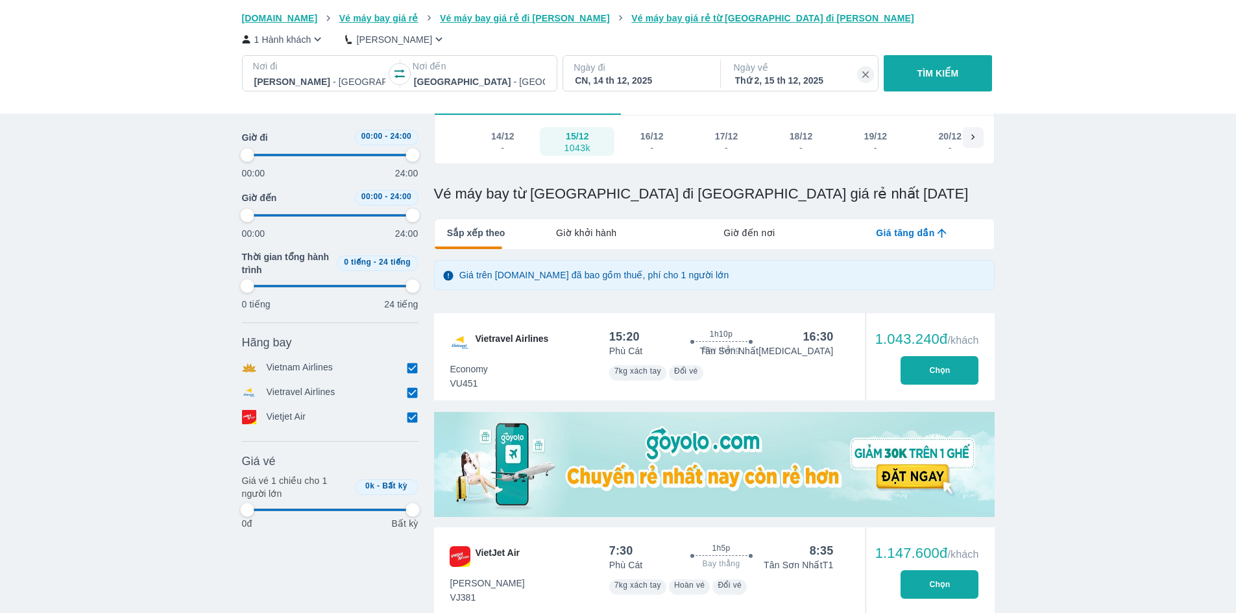
type input "97.9166666666667"
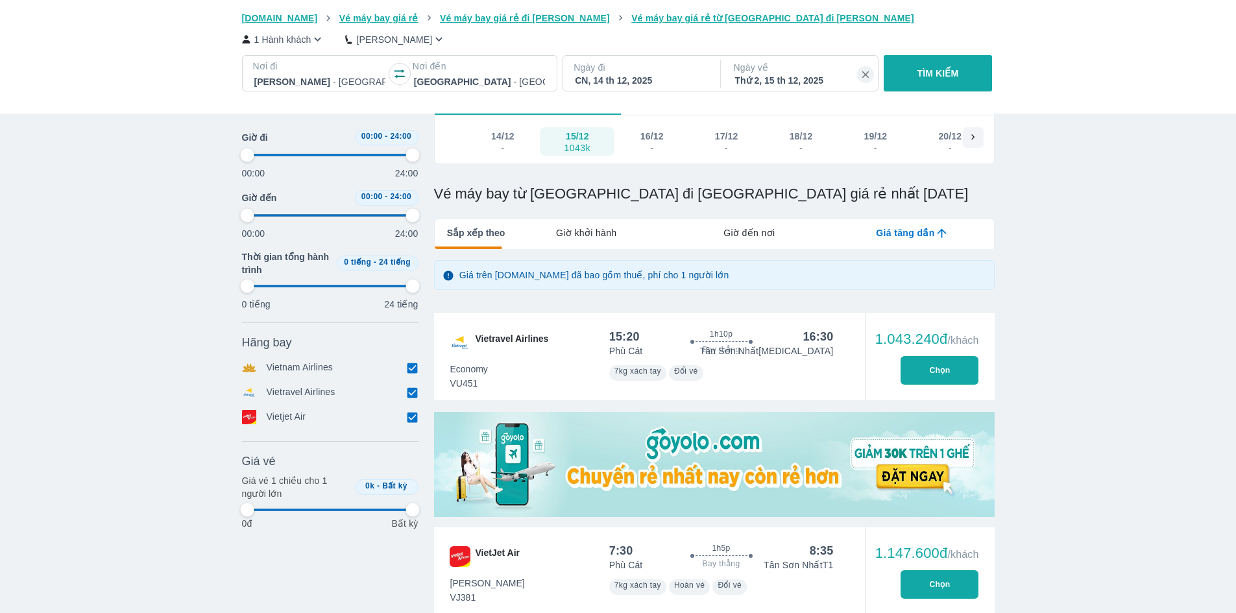
type input "97.9166666666667"
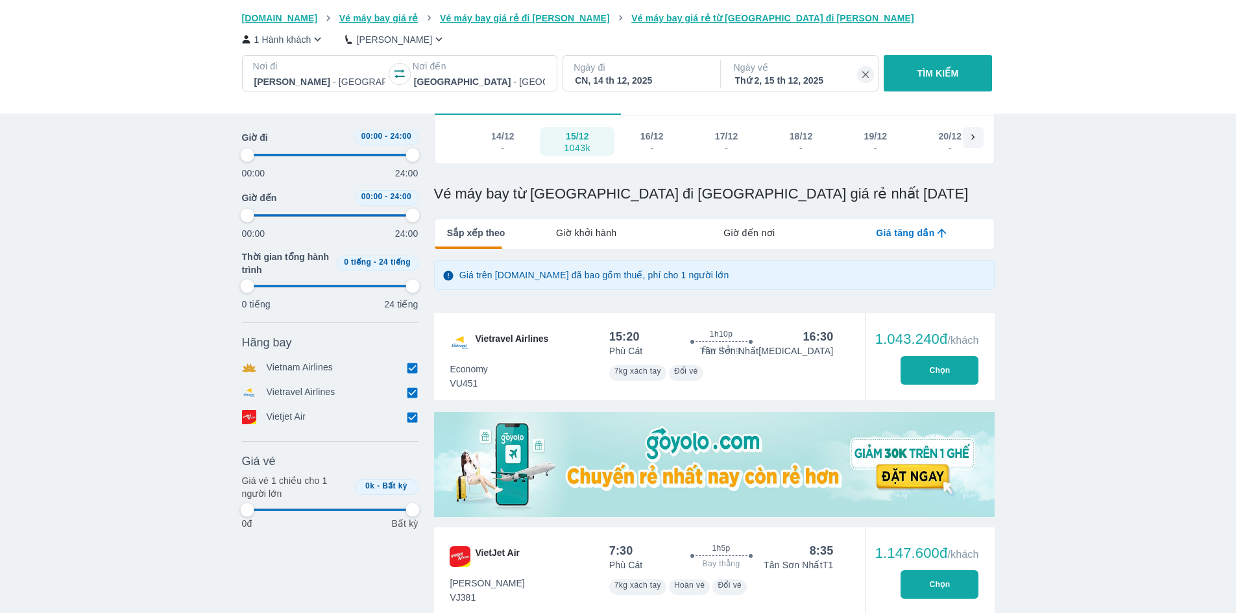
type input "97.9166666666667"
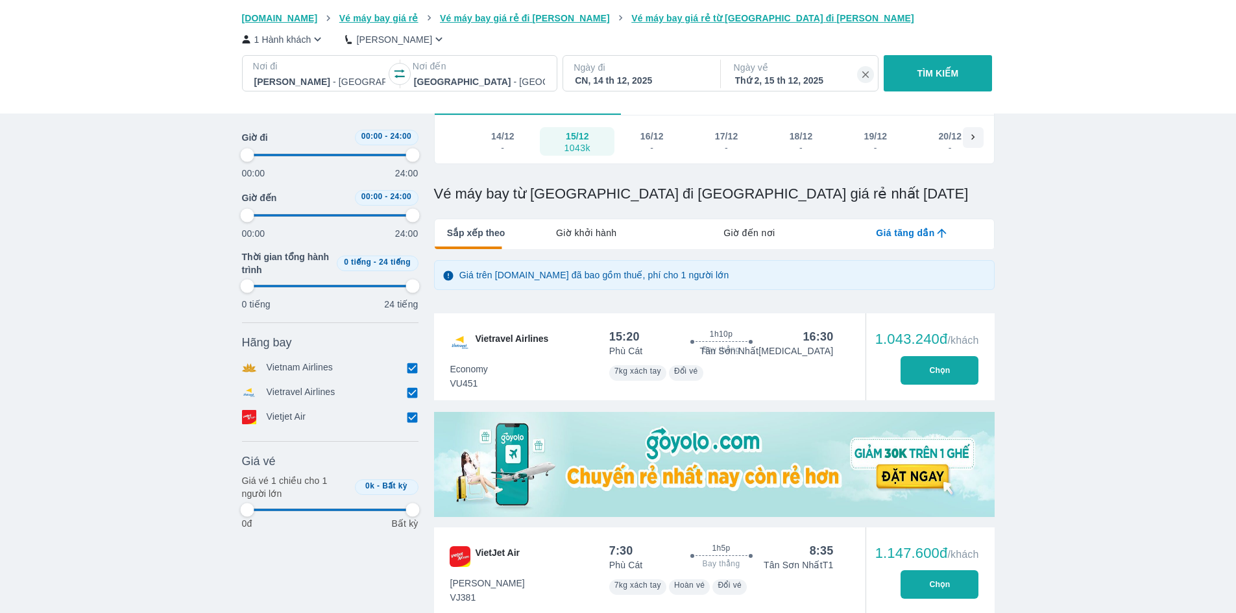
type input "97.9166666666667"
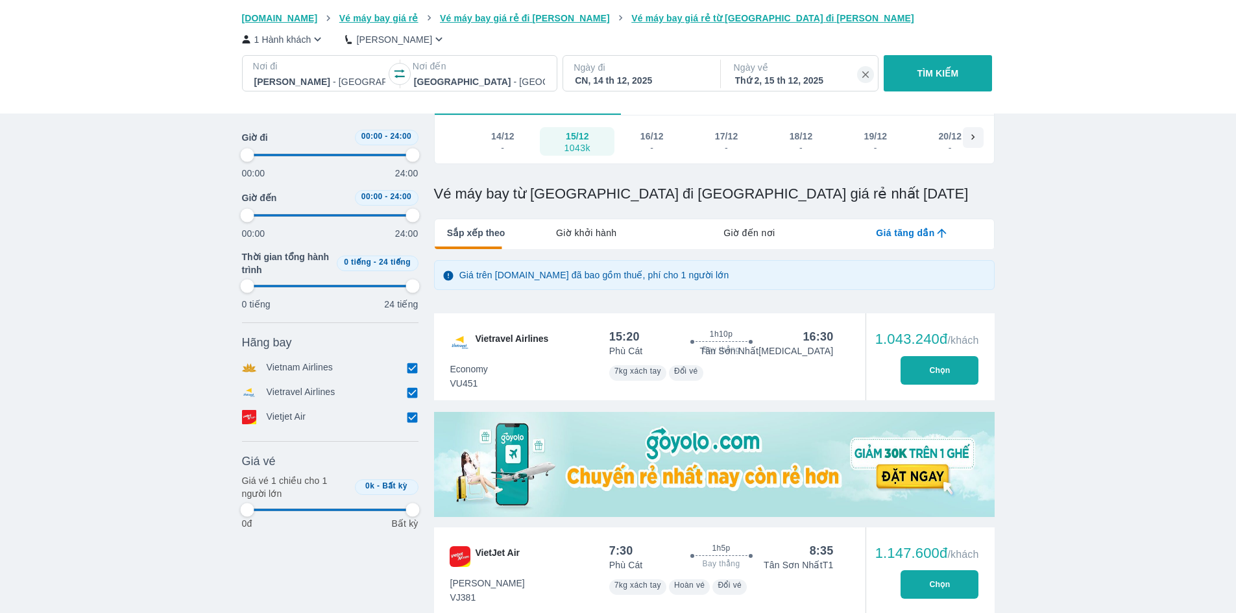
type input "97.9166666666667"
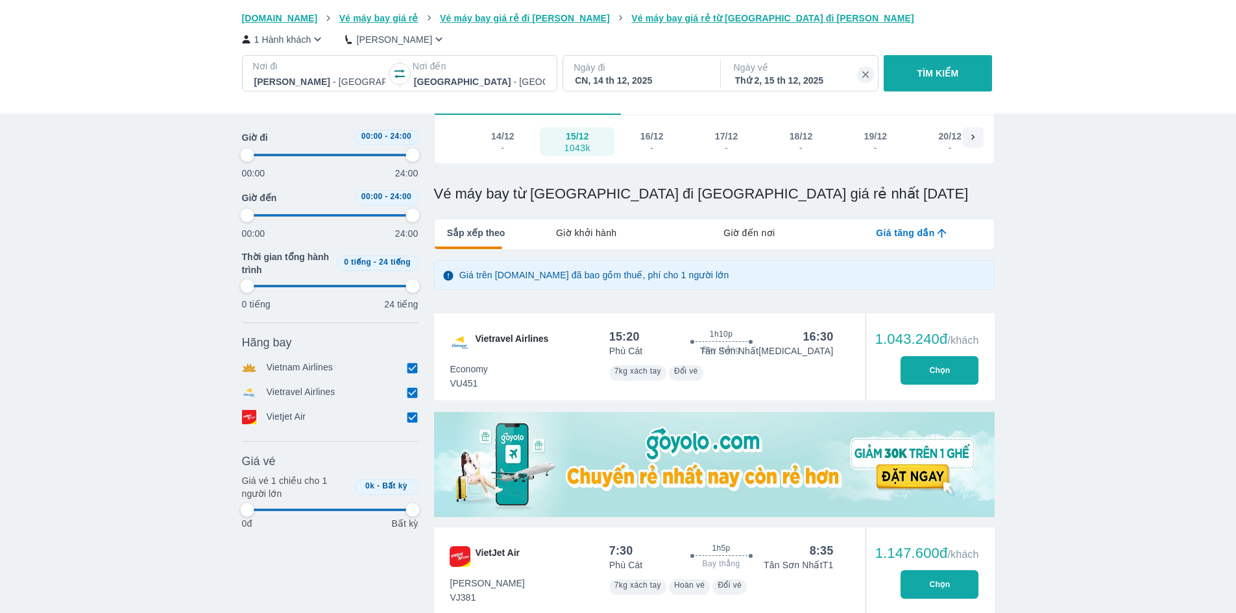
type input "97.9166666666667"
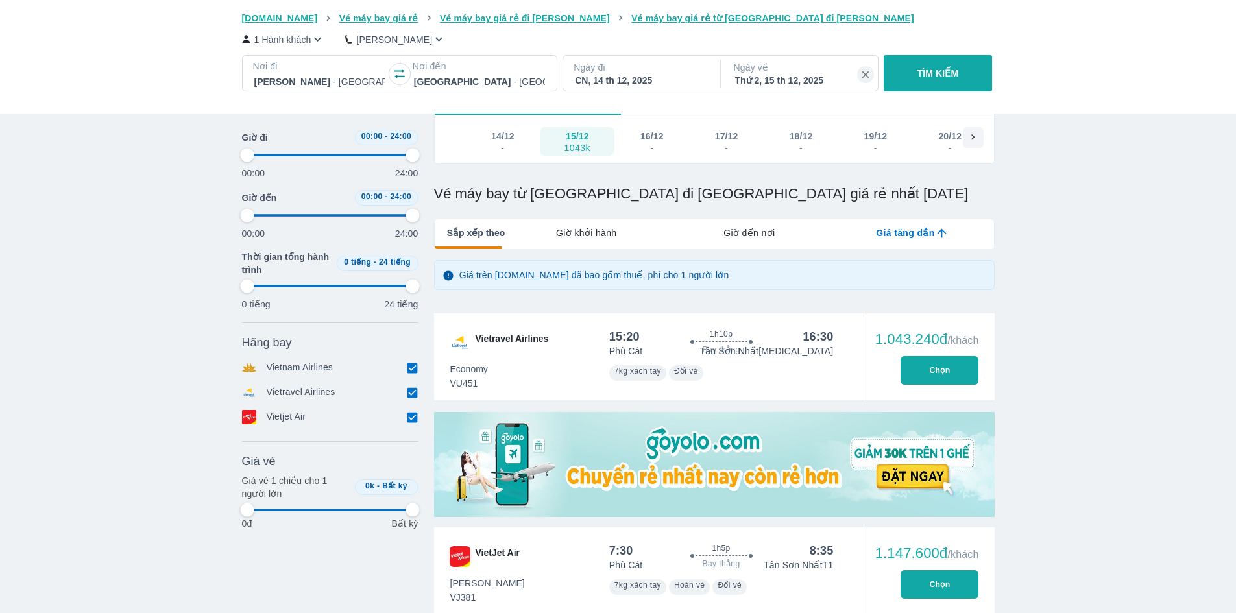
type input "97.9166666666667"
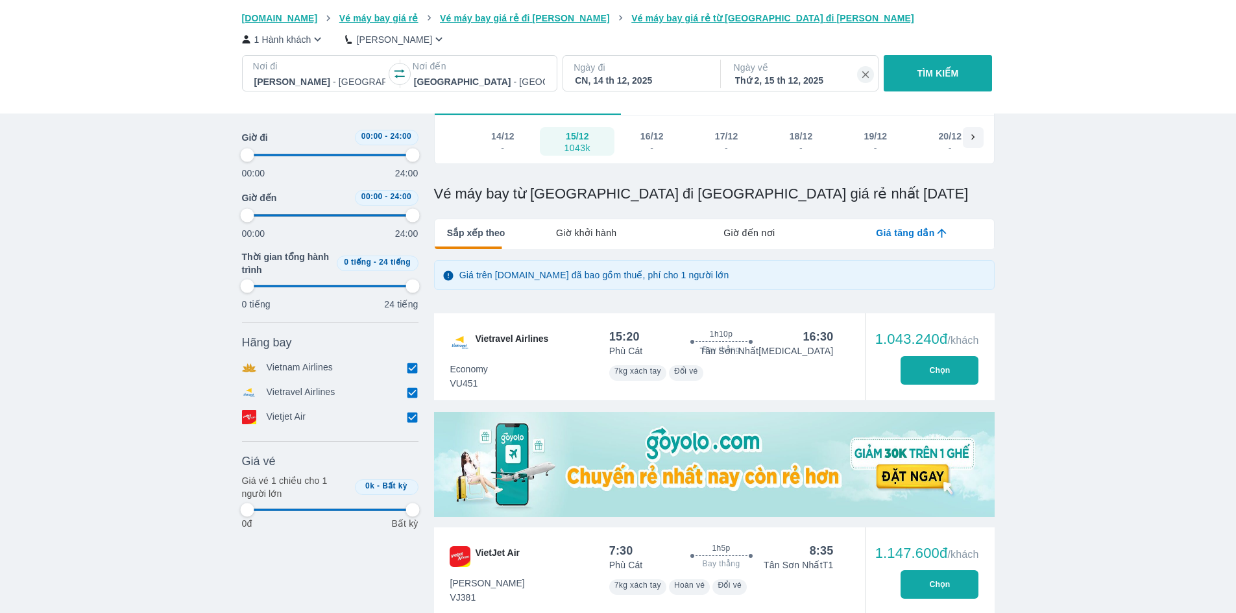
type input "97.9166666666667"
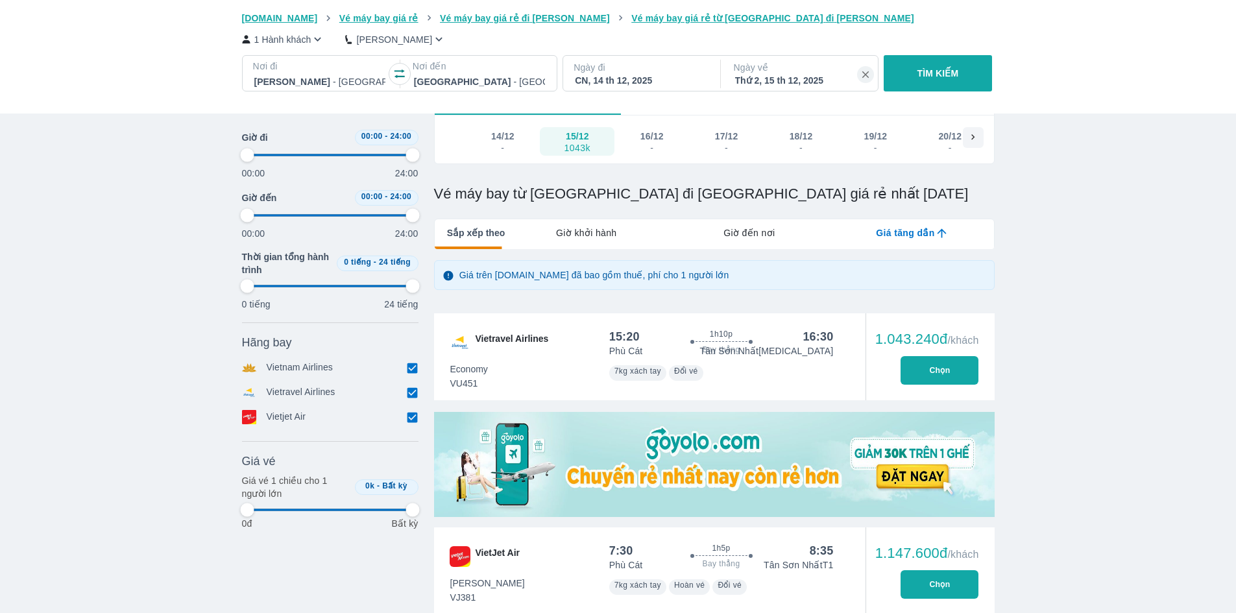
type input "97.9166666666667"
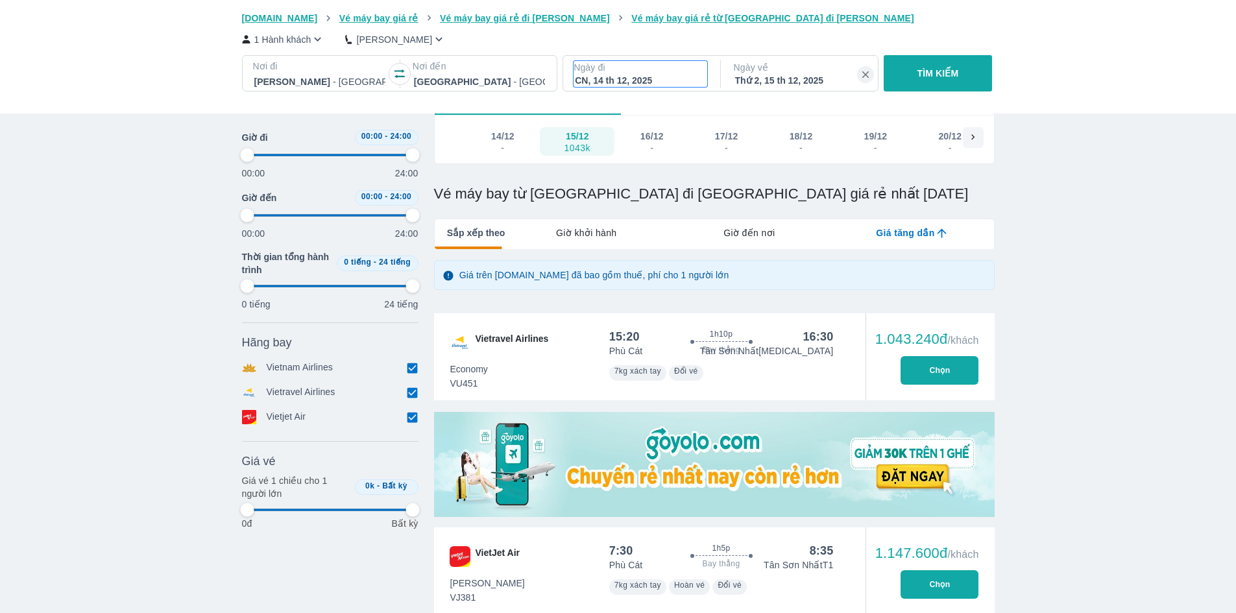
click at [618, 78] on div "CN, 14 th 12, 2025" at bounding box center [640, 80] width 131 height 13
type input "97.9166666666667"
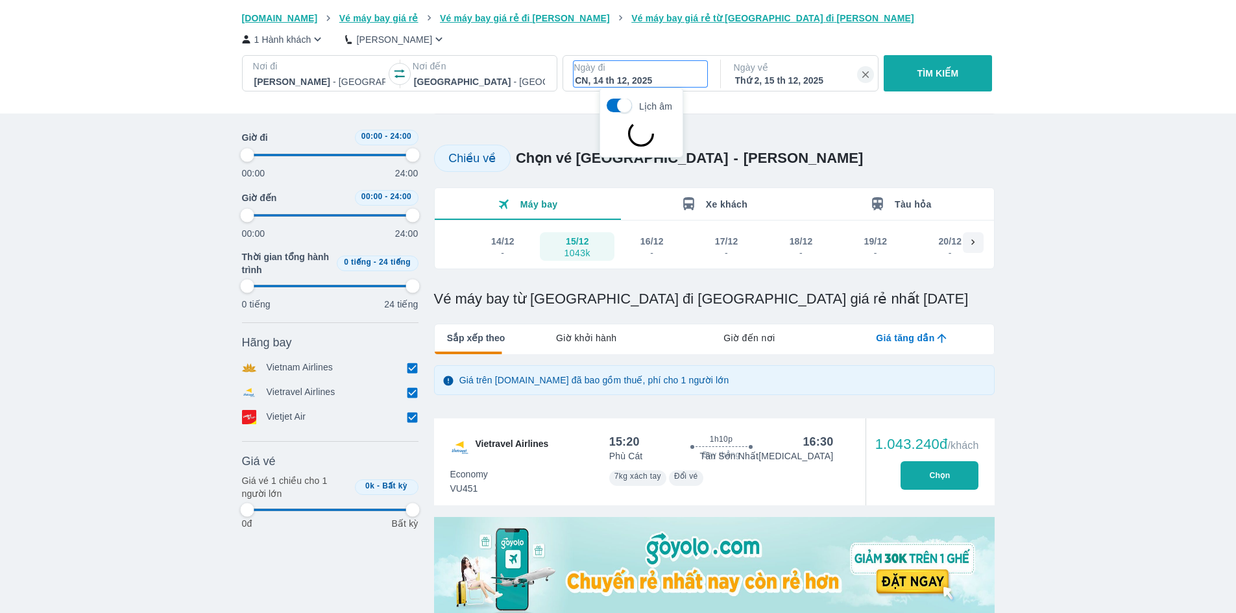
scroll to position [75, 0]
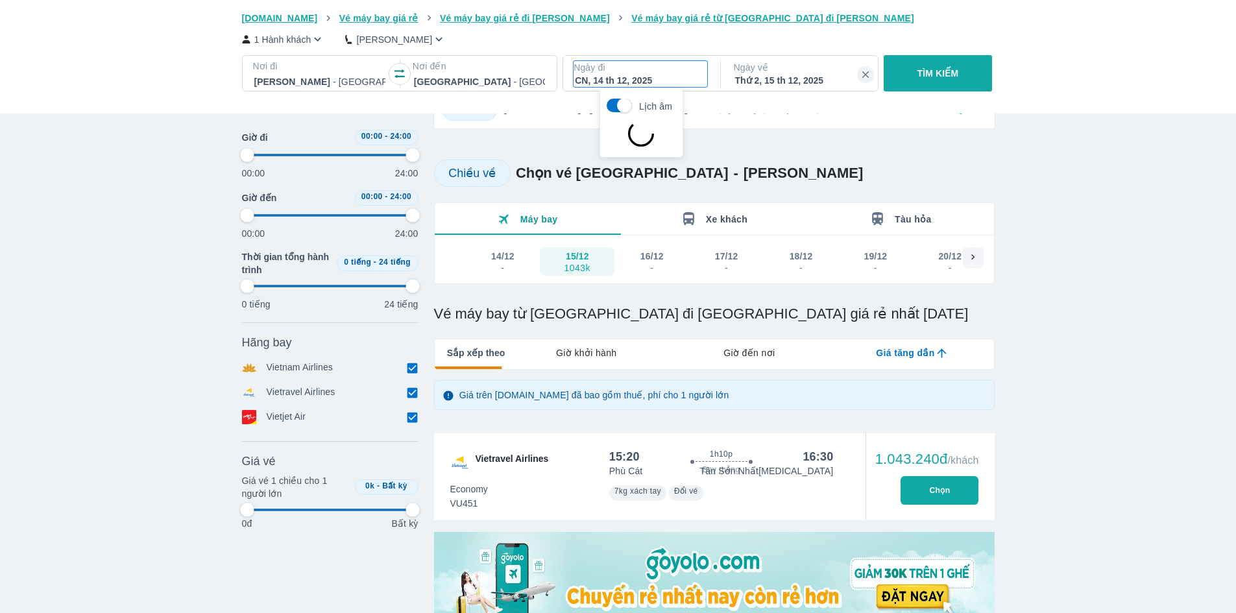
type input "97.9166666666667"
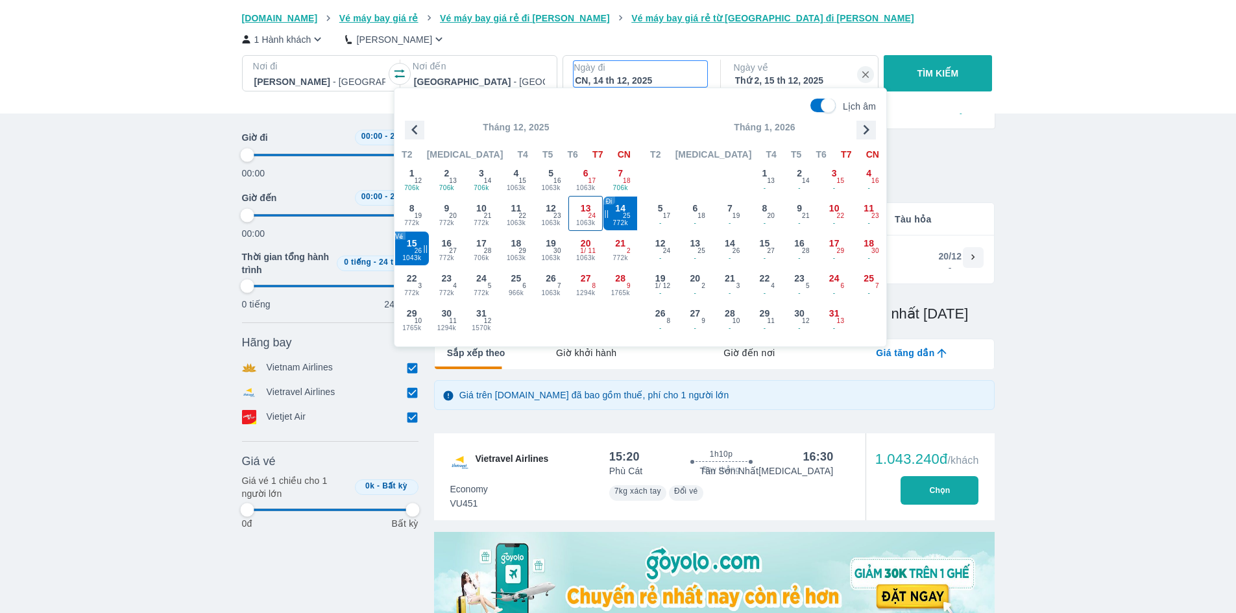
type input "97.9166666666667"
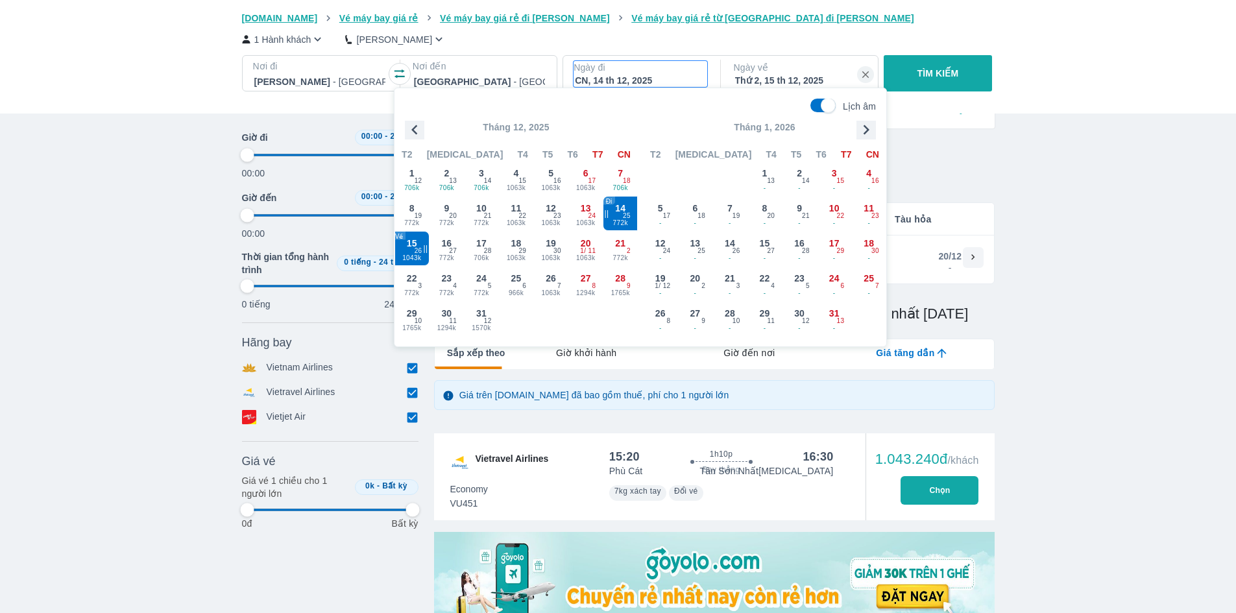
type input "97.9166666666667"
click at [408, 128] on icon "button" at bounding box center [414, 129] width 19 height 19
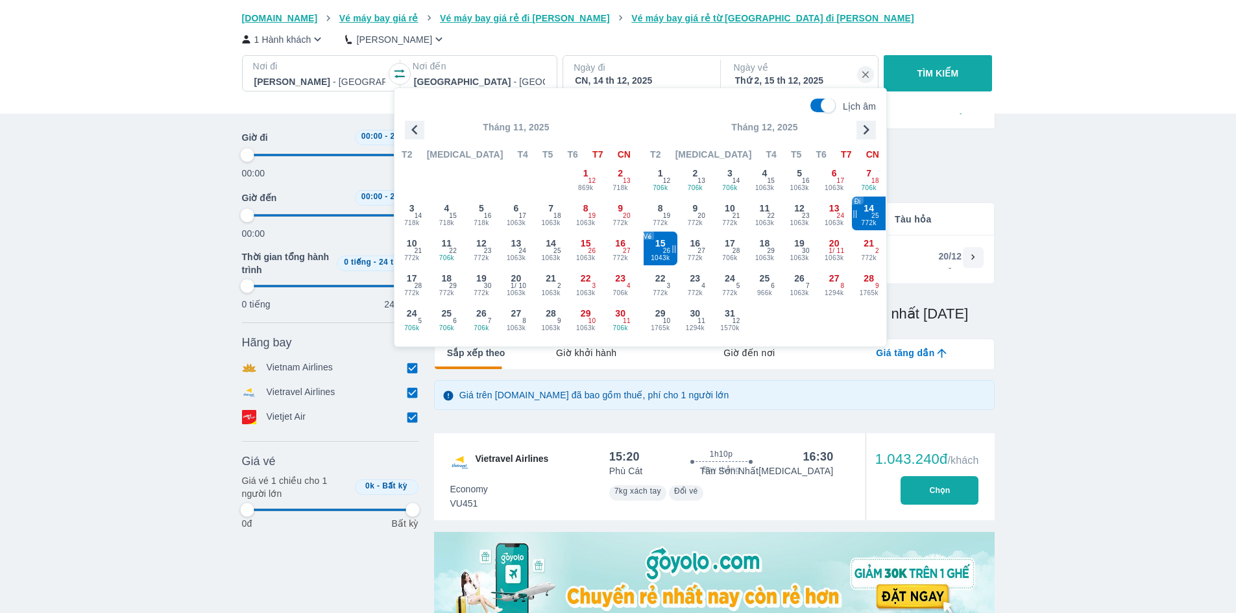
click at [410, 128] on icon "button" at bounding box center [414, 129] width 19 height 19
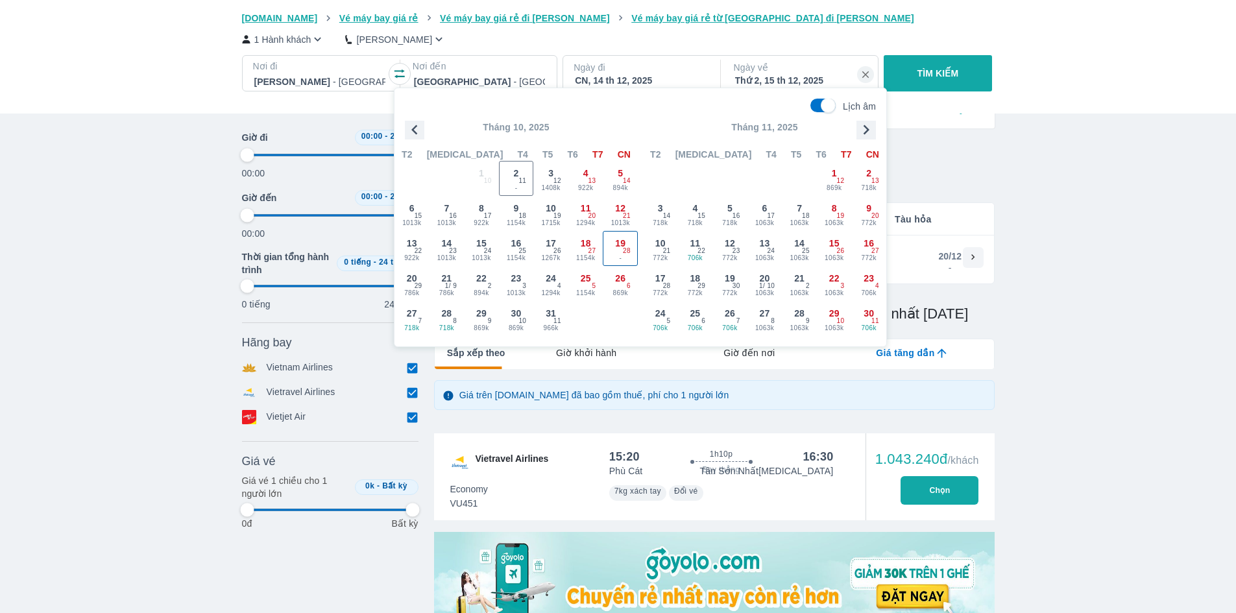
type input "97.9166666666667"
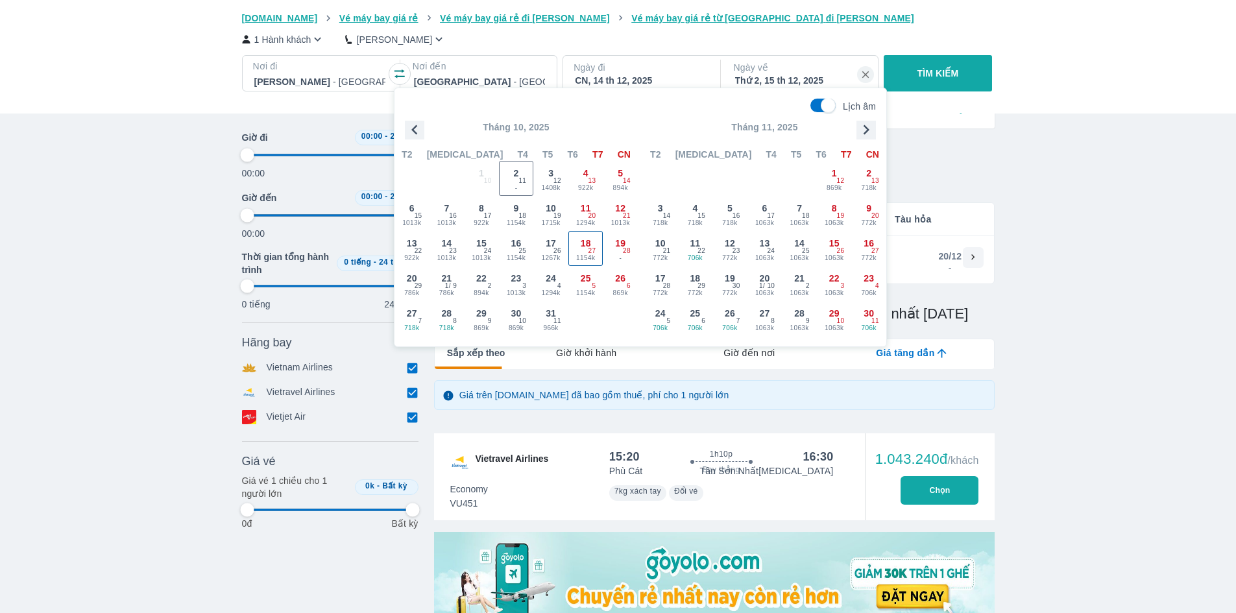
type input "97.9166666666667"
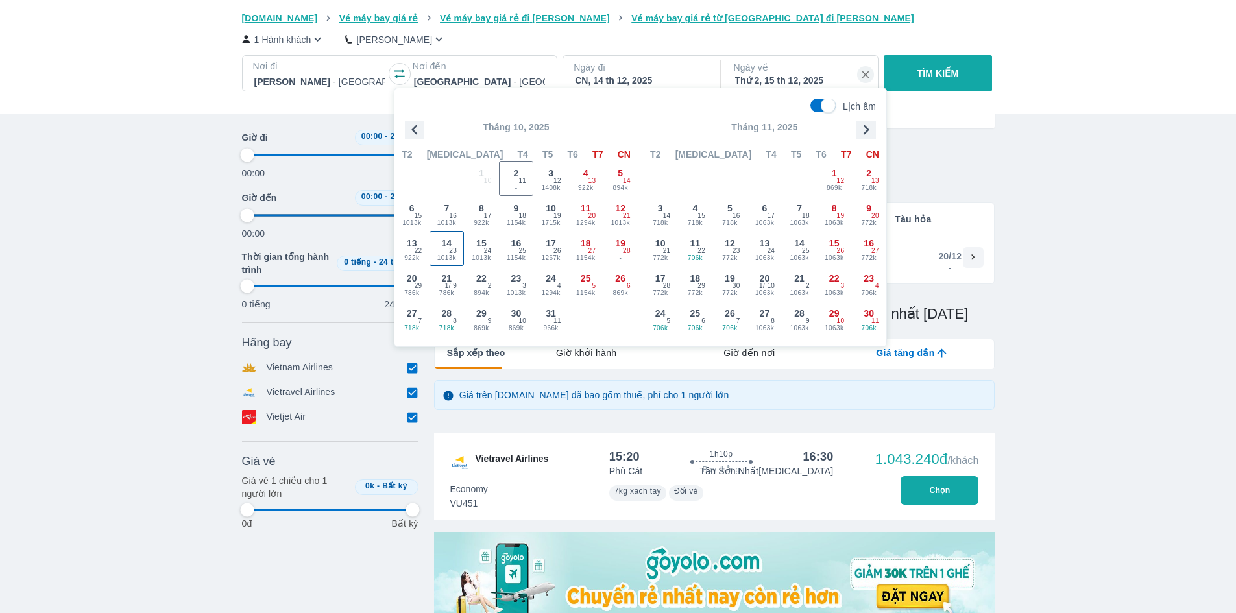
type input "97.9166666666667"
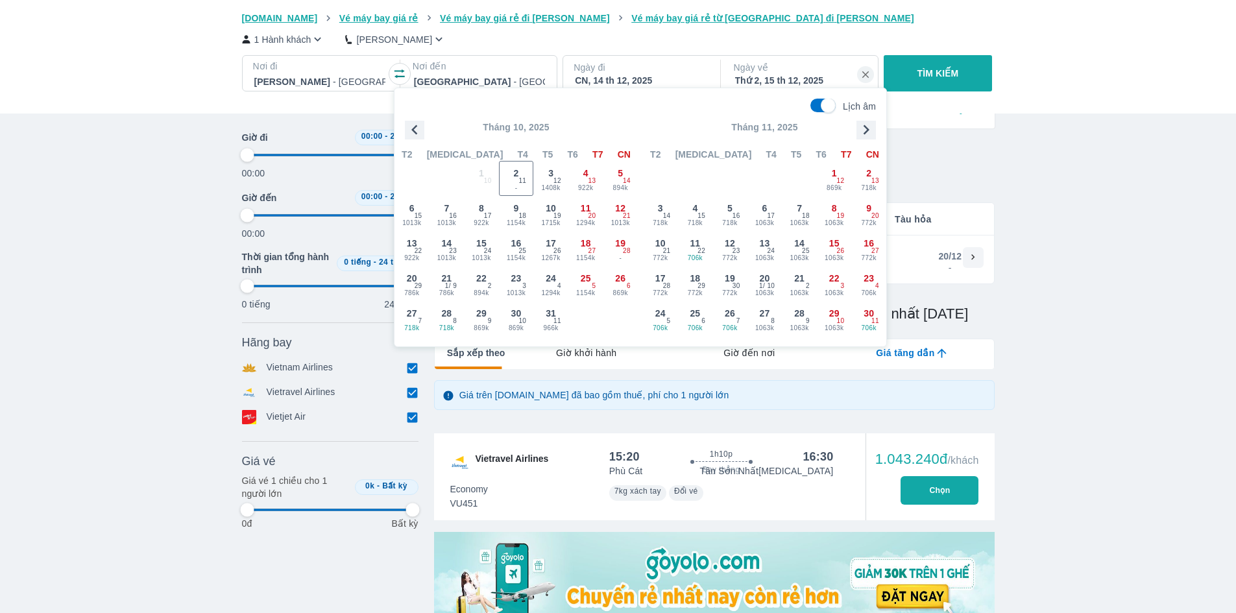
type input "97.9166666666667"
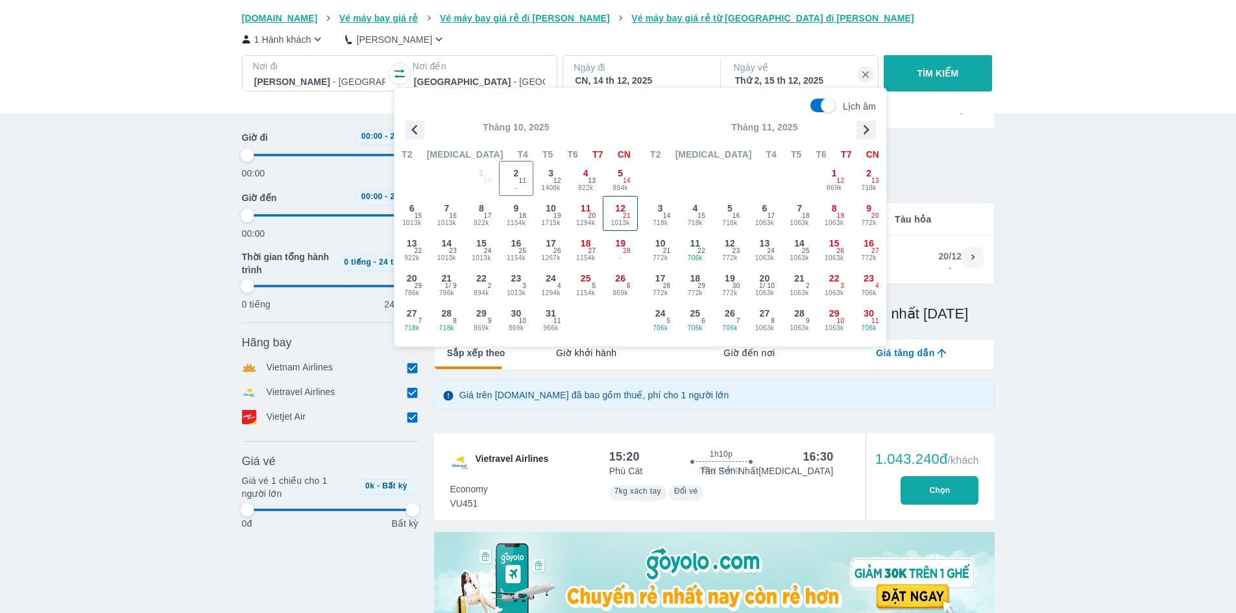
type input "97.9166666666667"
click at [610, 216] on div "12 1013k 21" at bounding box center [620, 214] width 34 height 34
type input "97.9166666666667"
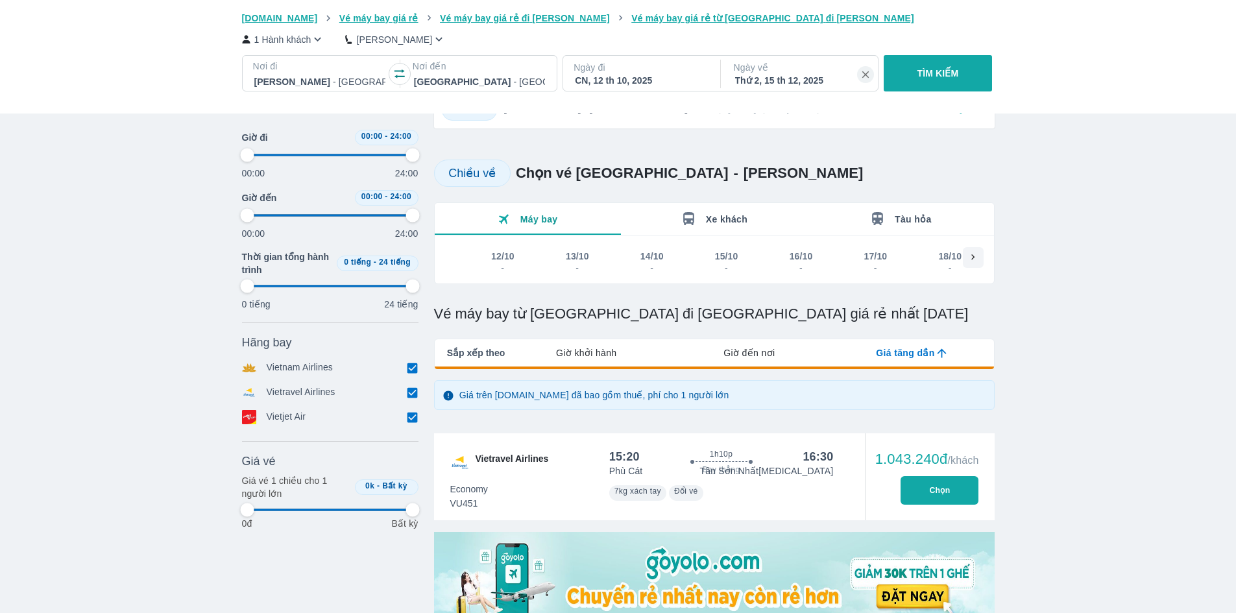
type input "97.9166666666667"
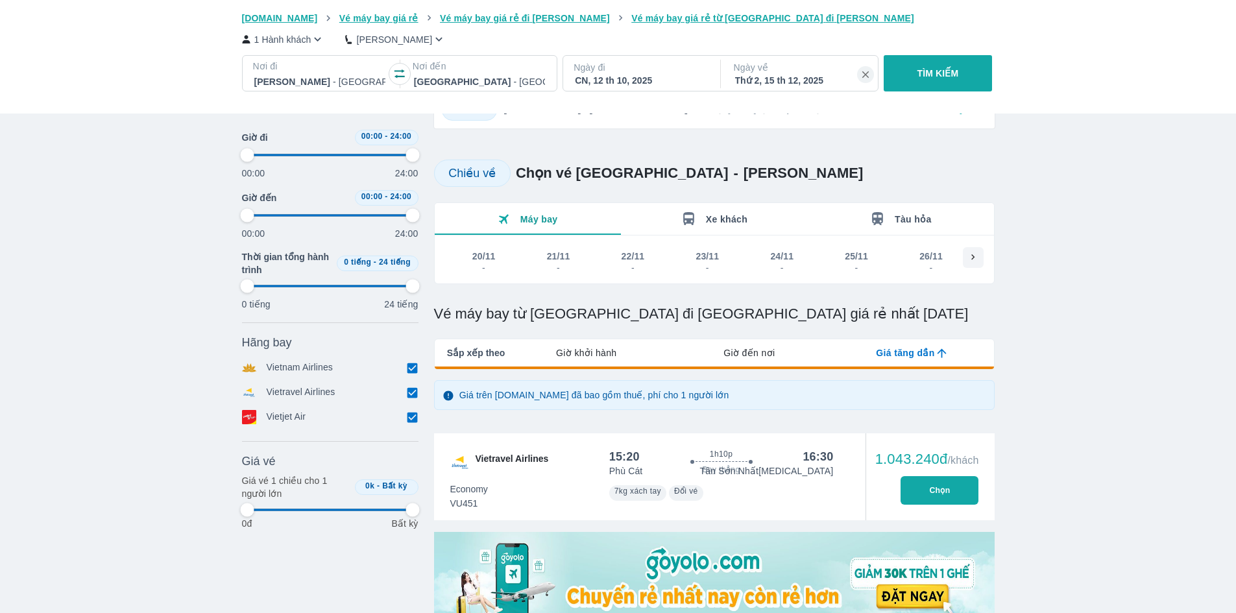
type input "97.9166666666667"
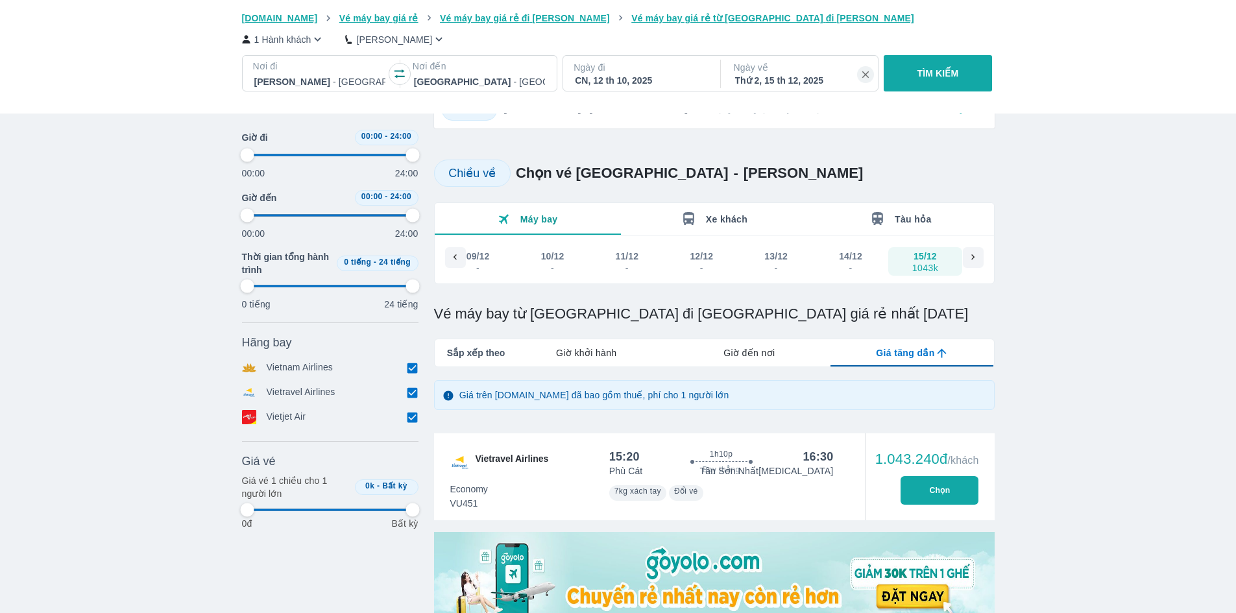
click at [778, 76] on div "Thứ 2, 15 th 12, 2025" at bounding box center [800, 80] width 131 height 13
type input "97.9166666666667"
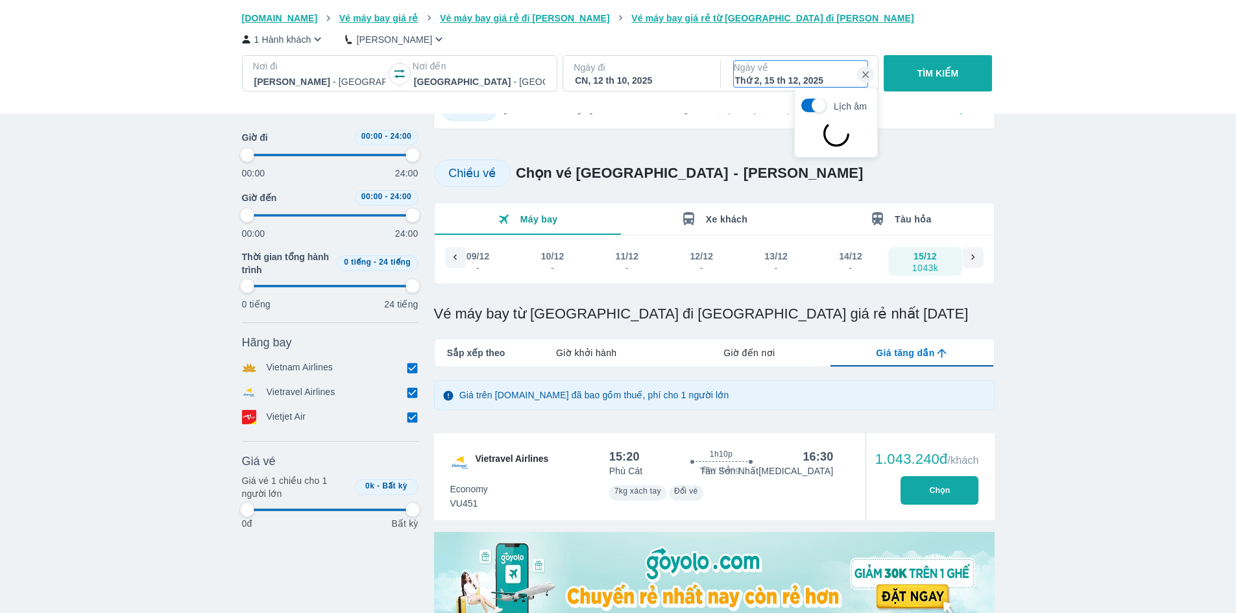
type input "97.9166666666667"
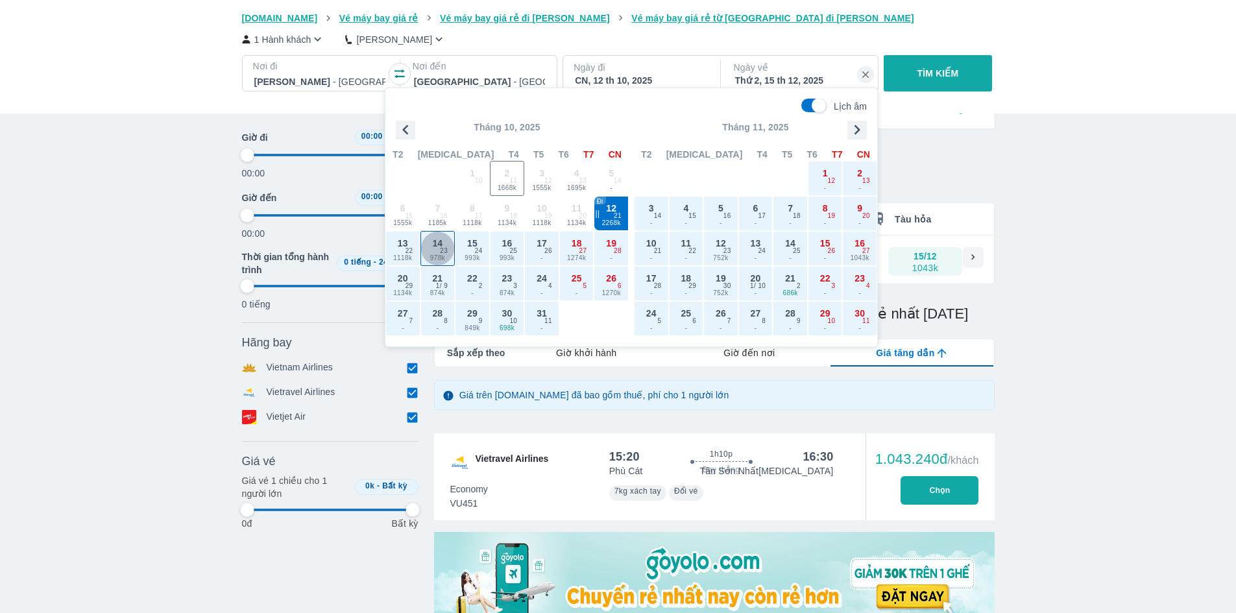
click at [435, 253] on span "978k" at bounding box center [438, 258] width 34 height 10
type input "97.9166666666667"
checkbox input "false"
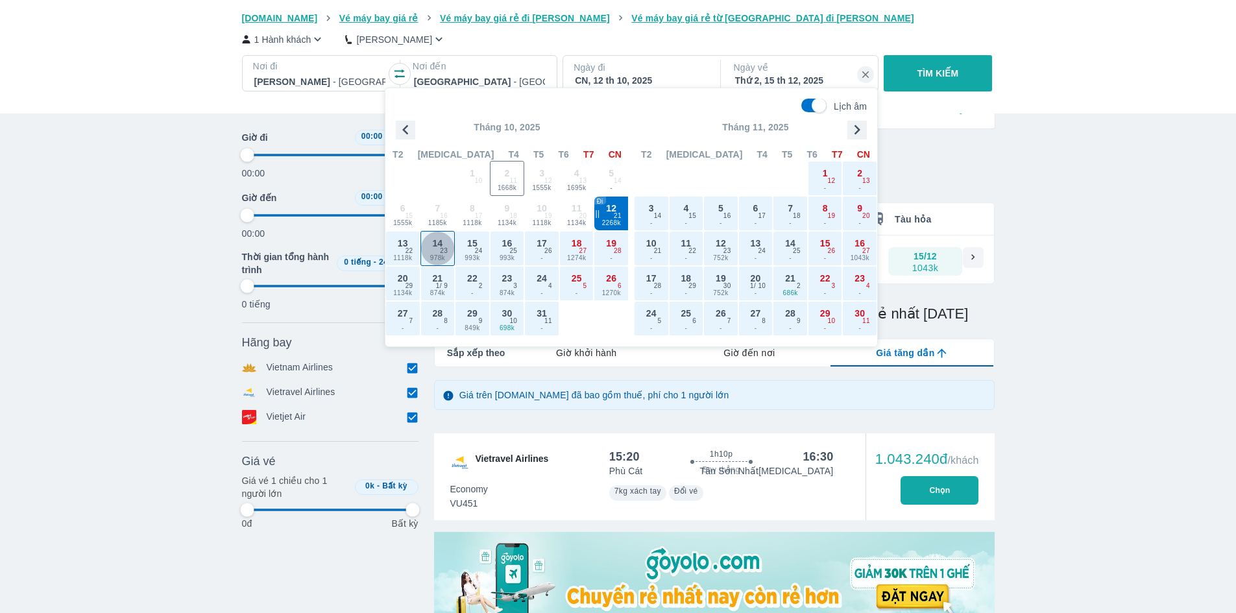
checkbox input "false"
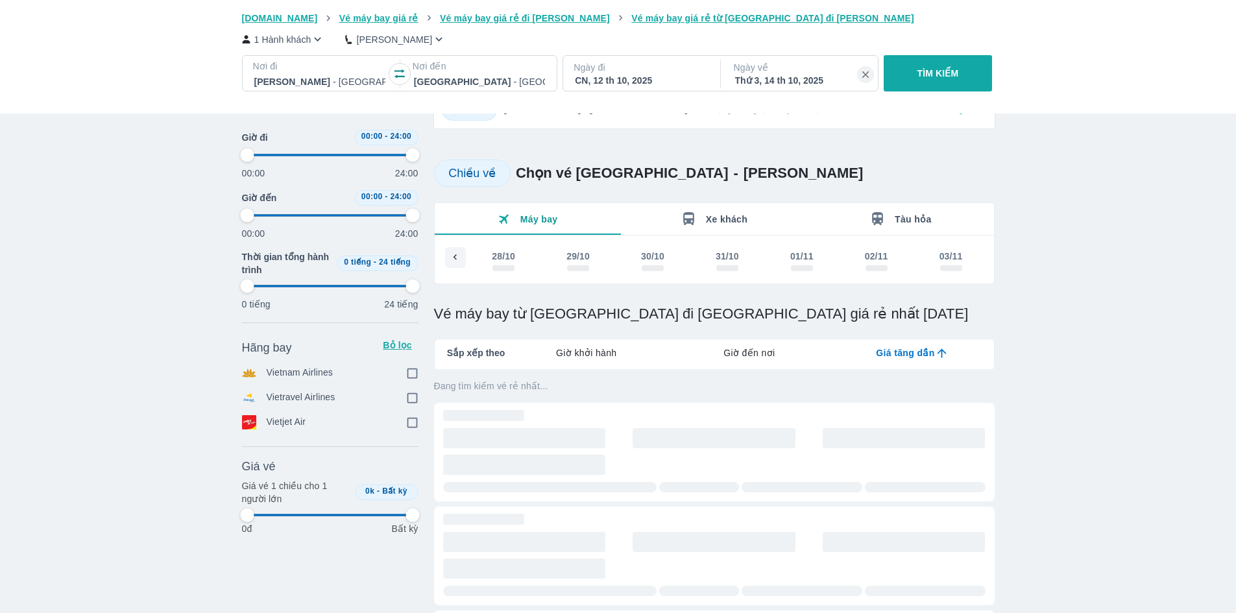
scroll to position [0, 149]
type input "97.9166666666667"
checkbox input "true"
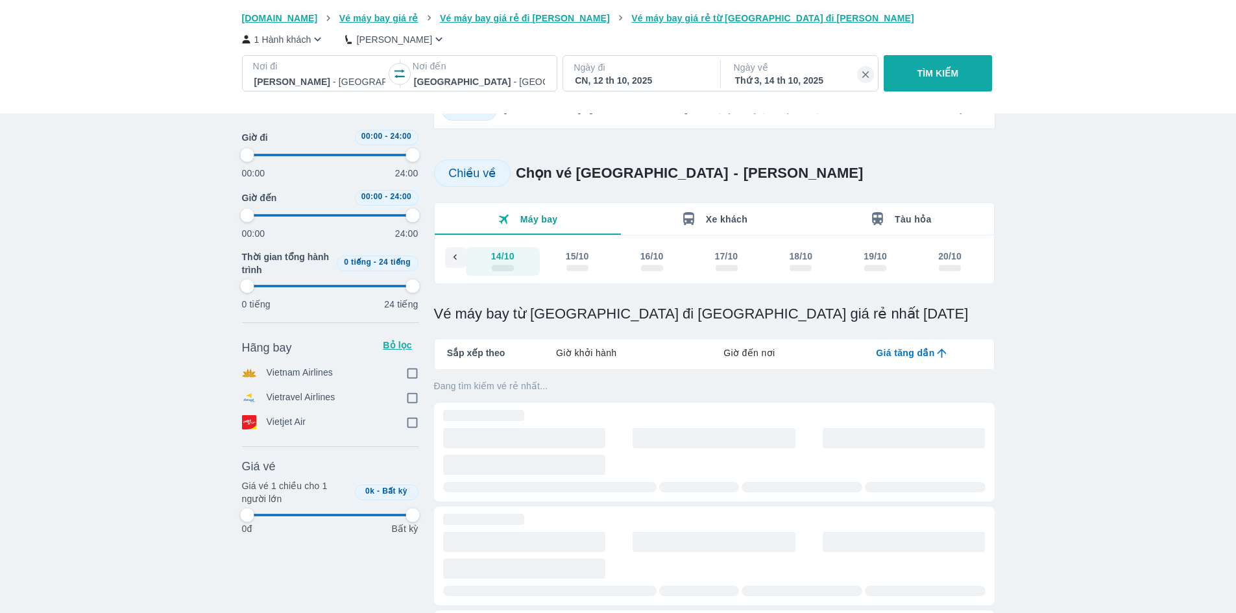
checkbox input "true"
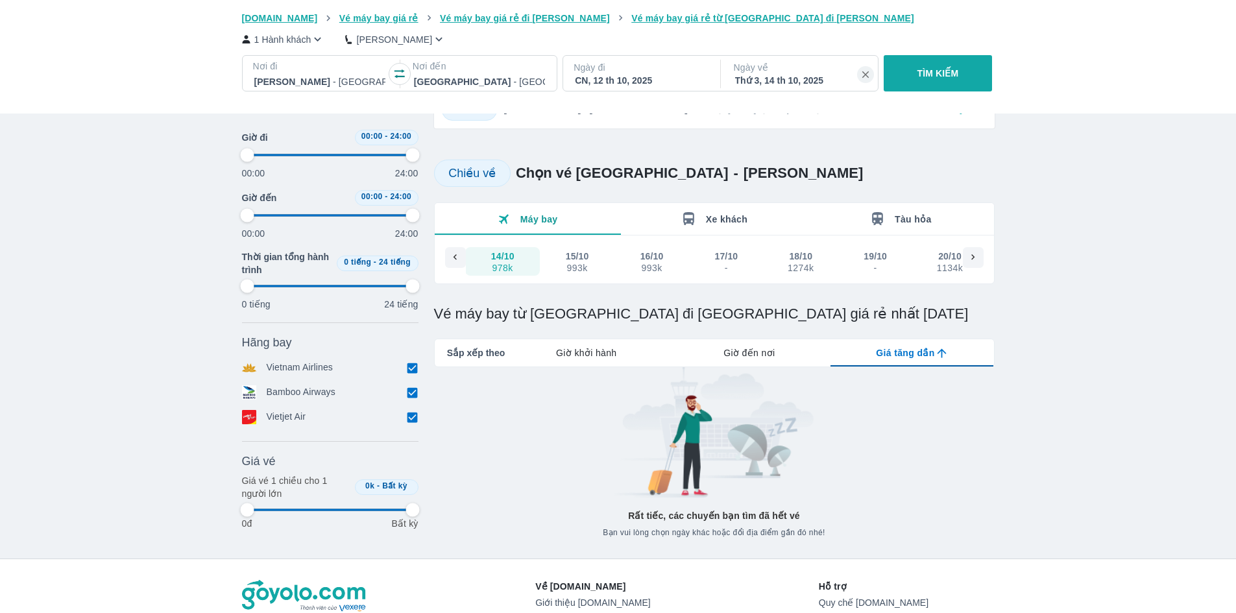
click at [632, 72] on p "Ngày đi" at bounding box center [640, 67] width 134 height 13
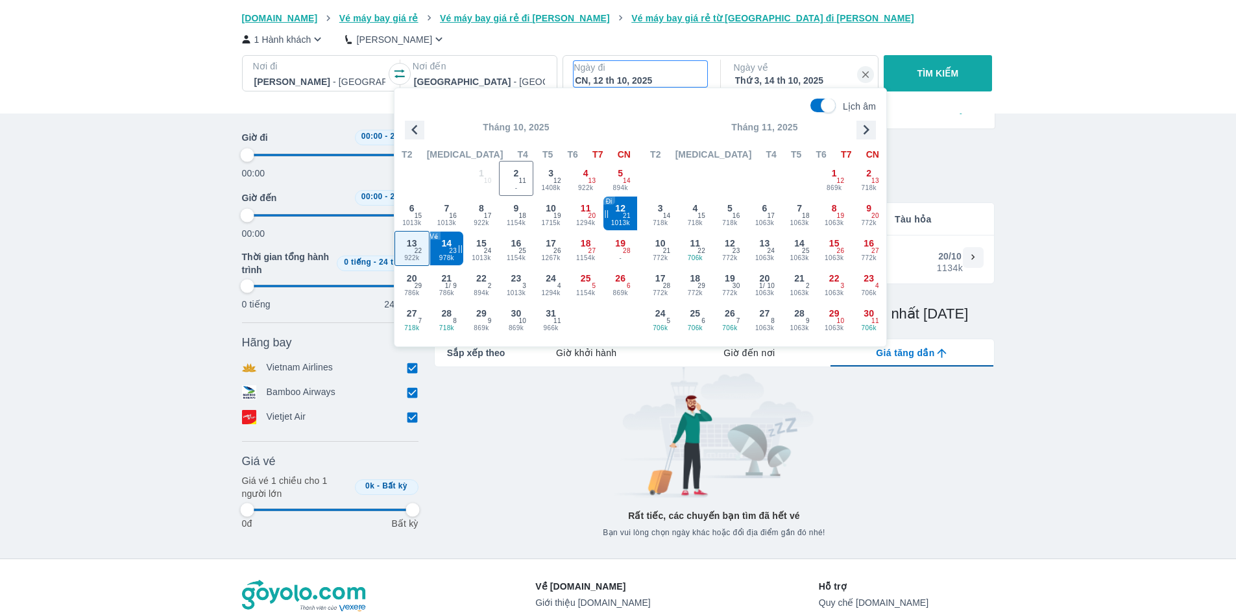
click at [409, 259] on span "922k" at bounding box center [412, 258] width 34 height 10
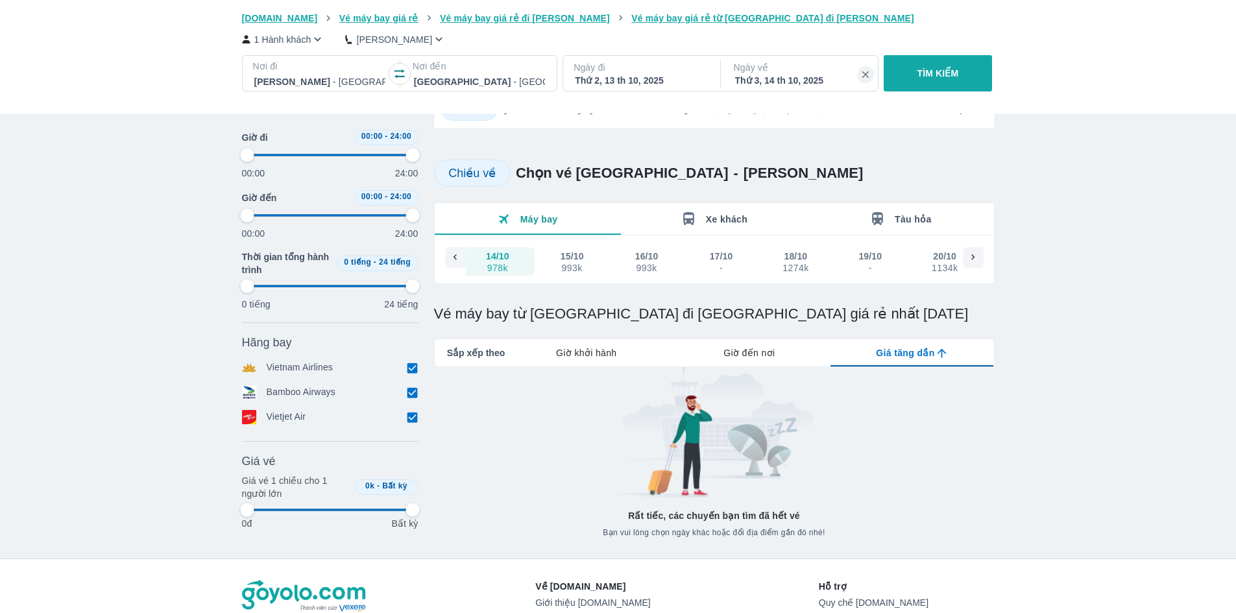
scroll to position [0, 75]
click at [947, 71] on p "TÌM KIẾM" at bounding box center [938, 73] width 42 height 13
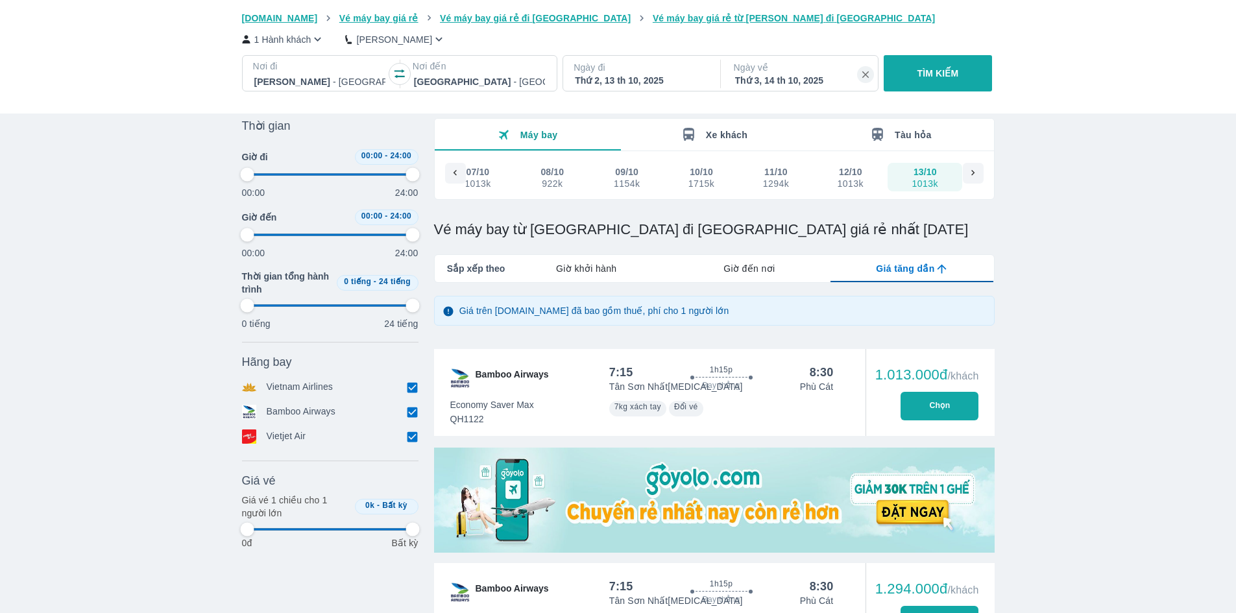
scroll to position [324, 0]
